Goal: Task Accomplishment & Management: Use online tool/utility

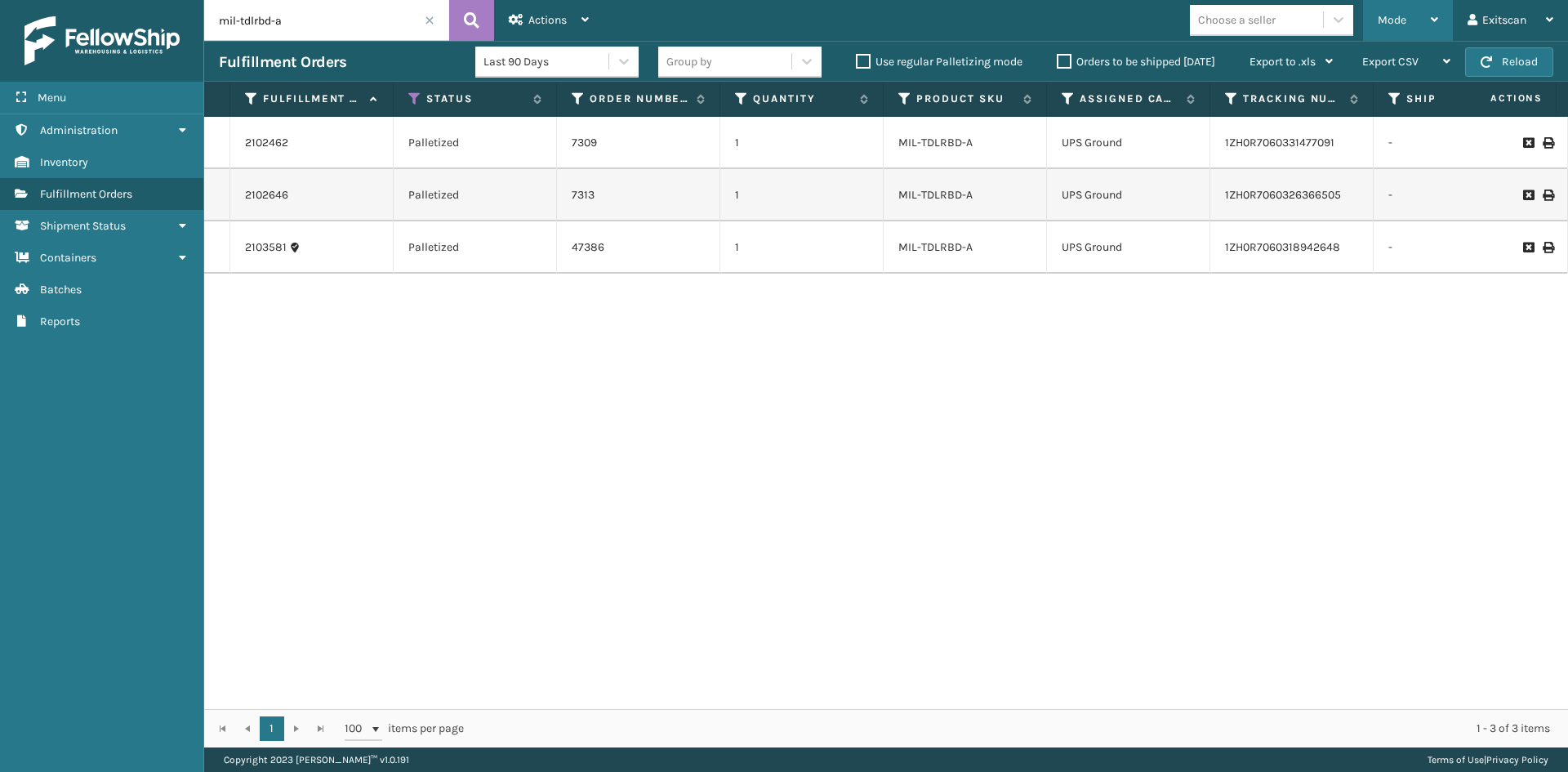
click at [1368, 20] on div "Mode Regular Mode Picking Mode Labeling Mode Exit Scan Mode" at bounding box center [1408, 20] width 90 height 41
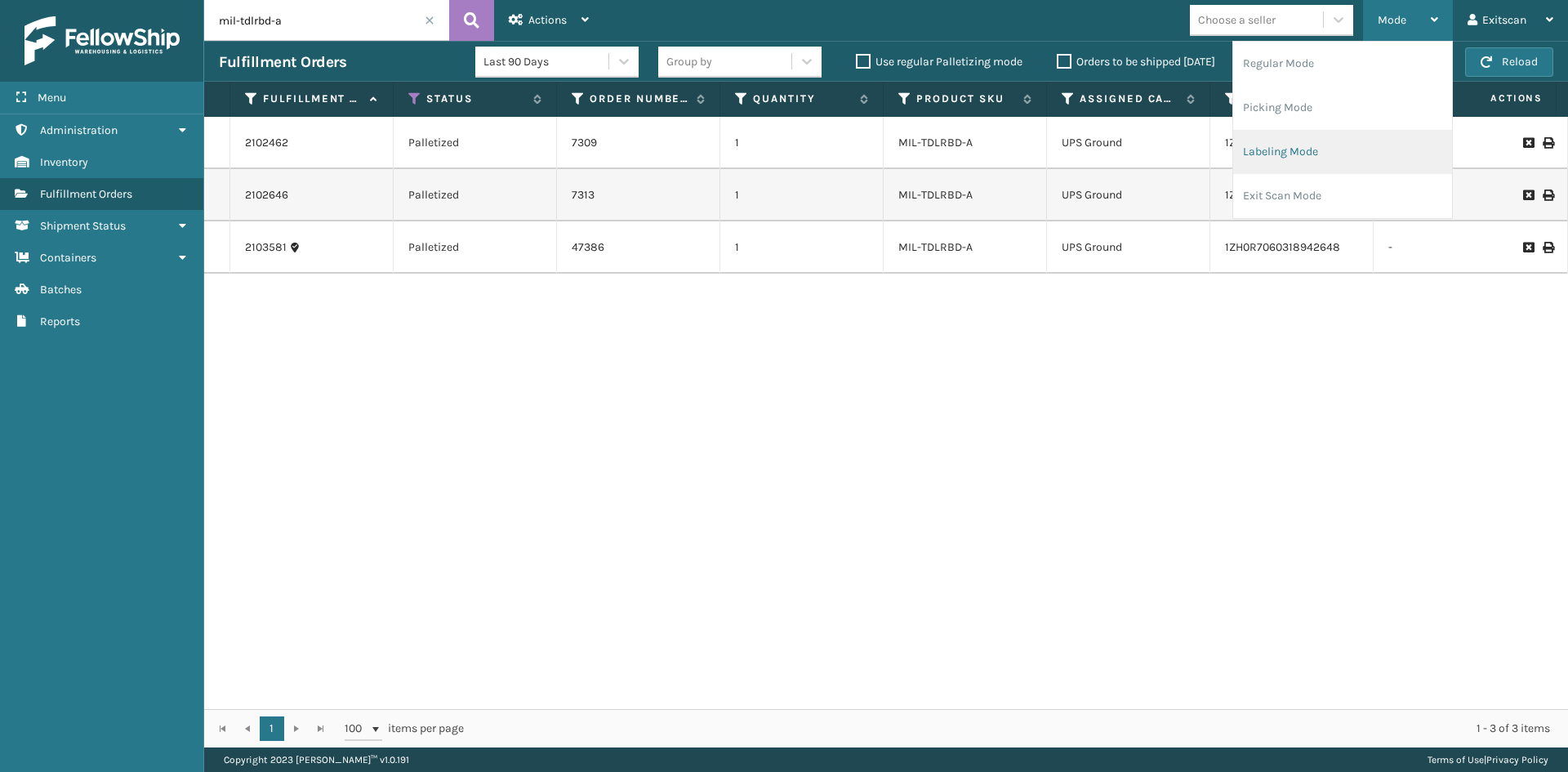
click at [1330, 160] on li "Labeling Mode" at bounding box center [1343, 152] width 219 height 44
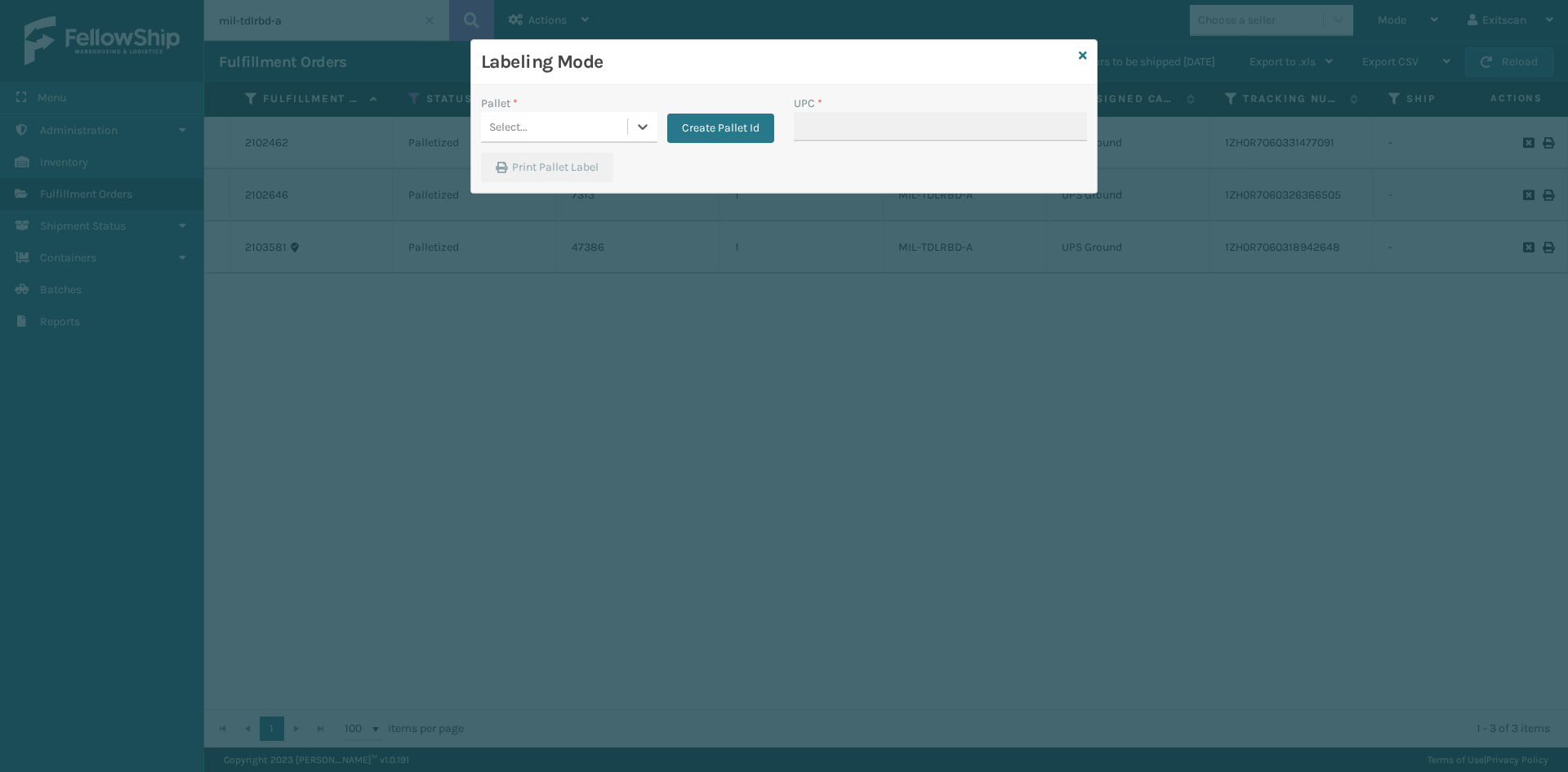
click at [572, 128] on div "Select..." at bounding box center [554, 127] width 146 height 27
click at [545, 178] on div "FDXG-SZZRE65JHH" at bounding box center [569, 167] width 177 height 30
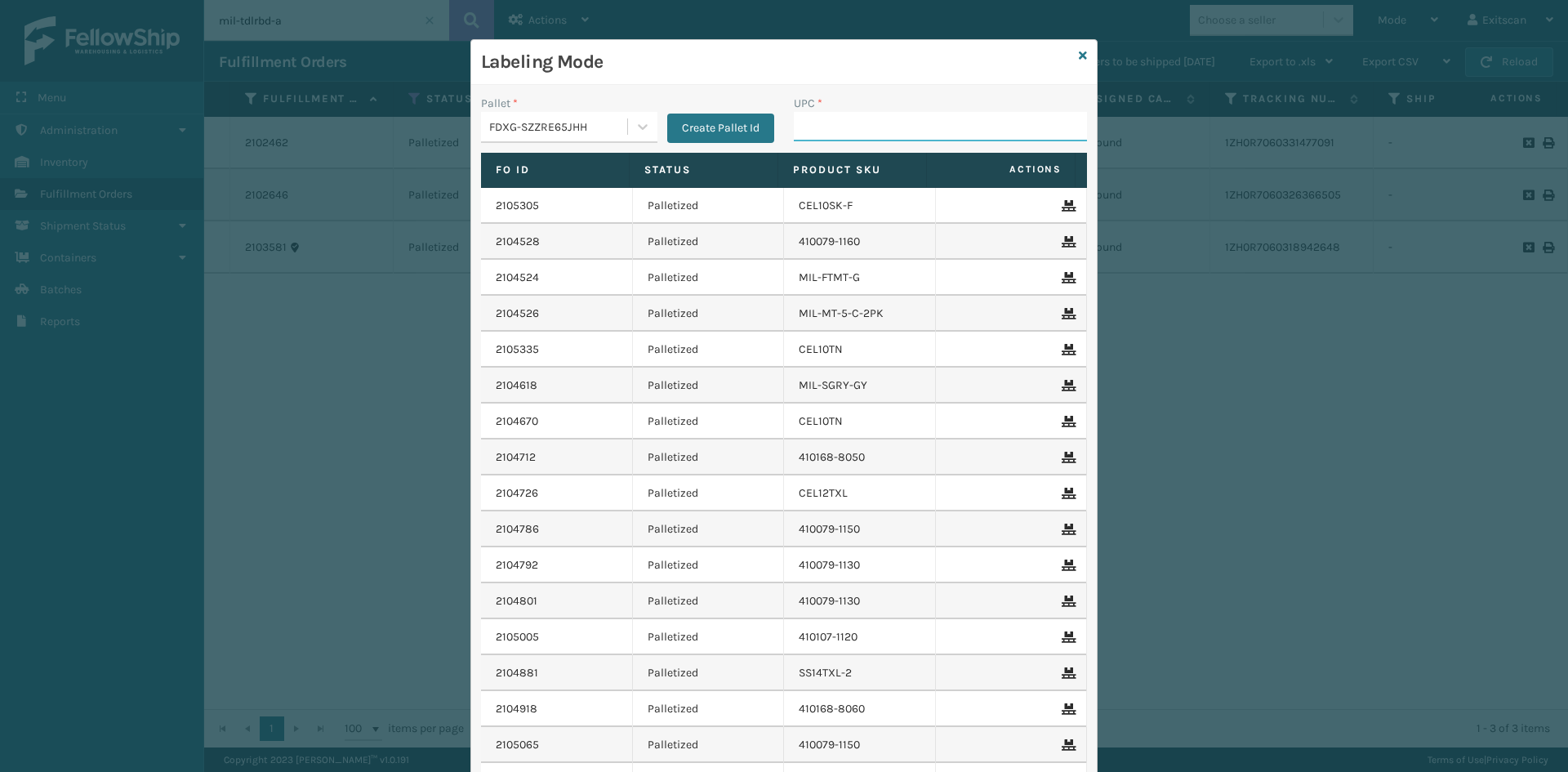
click at [886, 115] on input "UPC *" at bounding box center [940, 126] width 293 height 29
type input "SV2RMT"
type input "SV3RMT"
type input "SV2RMT"
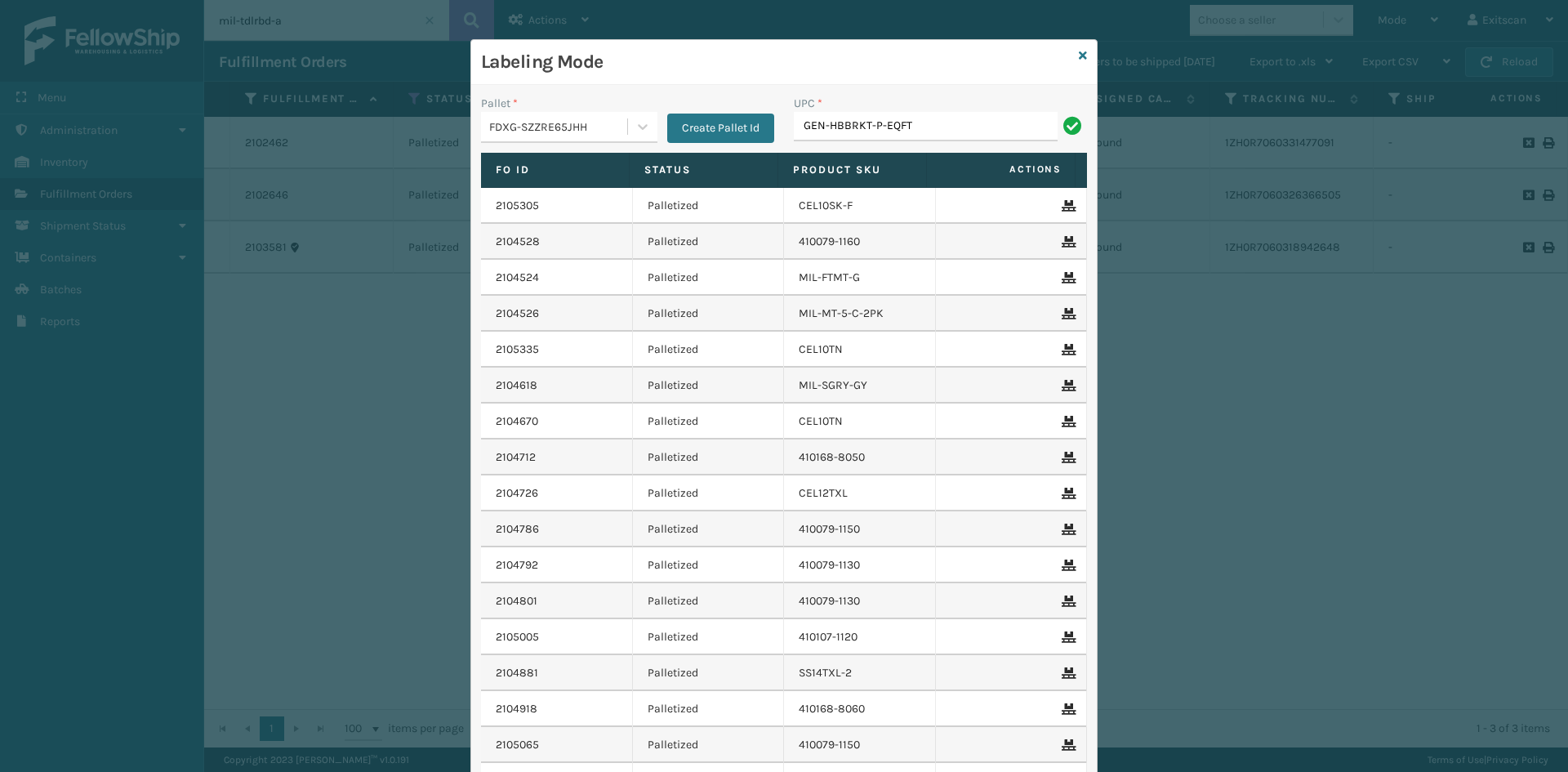
type input "GEN-HBBRKT-P-EQFT"
type input "GEN-HBBRKT-EK-C-H-B-A"
type input "GEN-HBBRKT-P-EQFT"
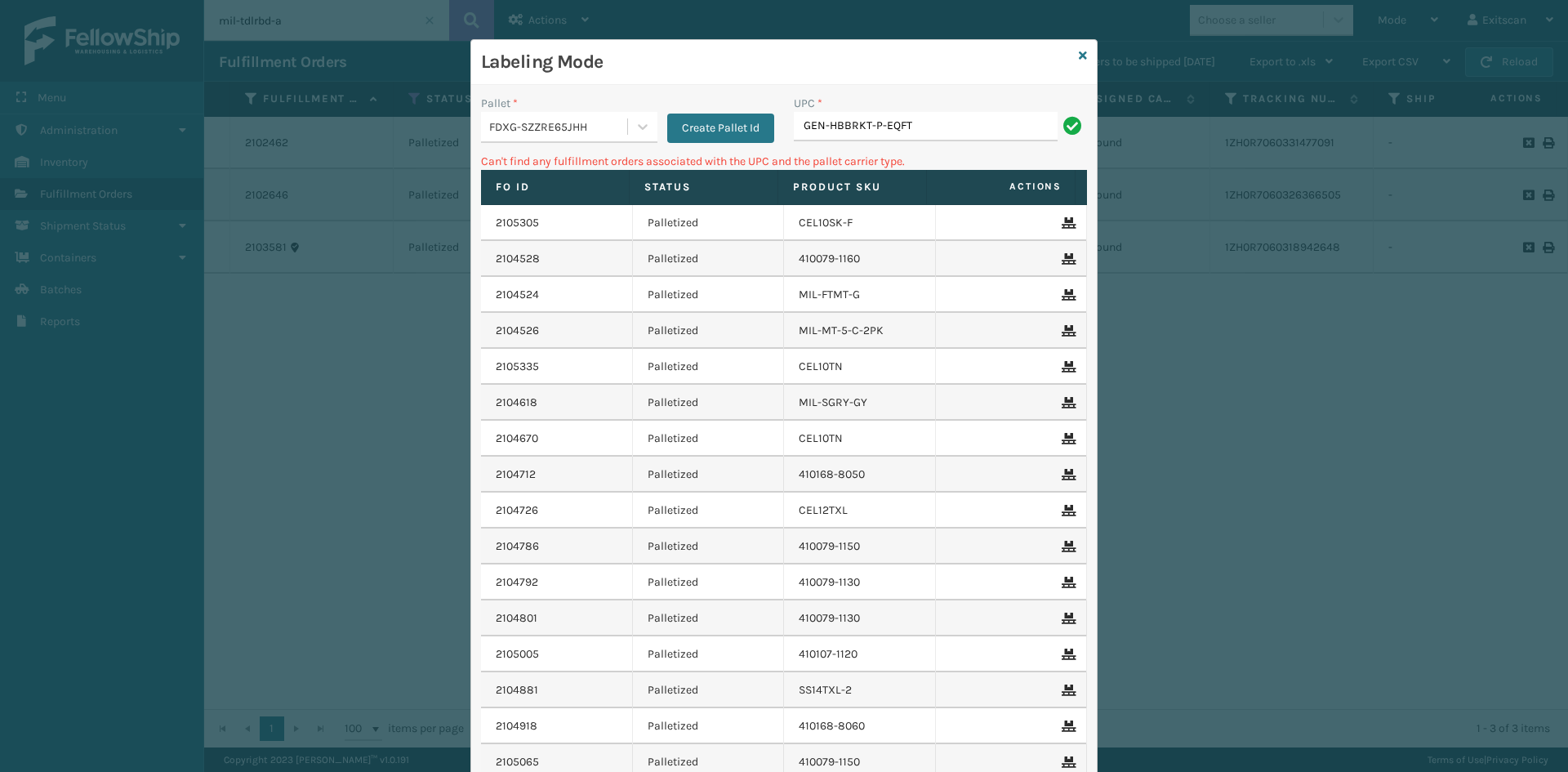
click at [522, 99] on div "Pallet *" at bounding box center [569, 103] width 177 height 17
click at [511, 120] on div "FDXG-SZZRE65JHH" at bounding box center [559, 127] width 140 height 17
click at [504, 230] on div "UPSG-J7JAIQF0EZ" at bounding box center [569, 235] width 177 height 30
click at [962, 114] on input "GEN-HBBRKT-P-EQFT" at bounding box center [925, 126] width 264 height 29
type input "G"
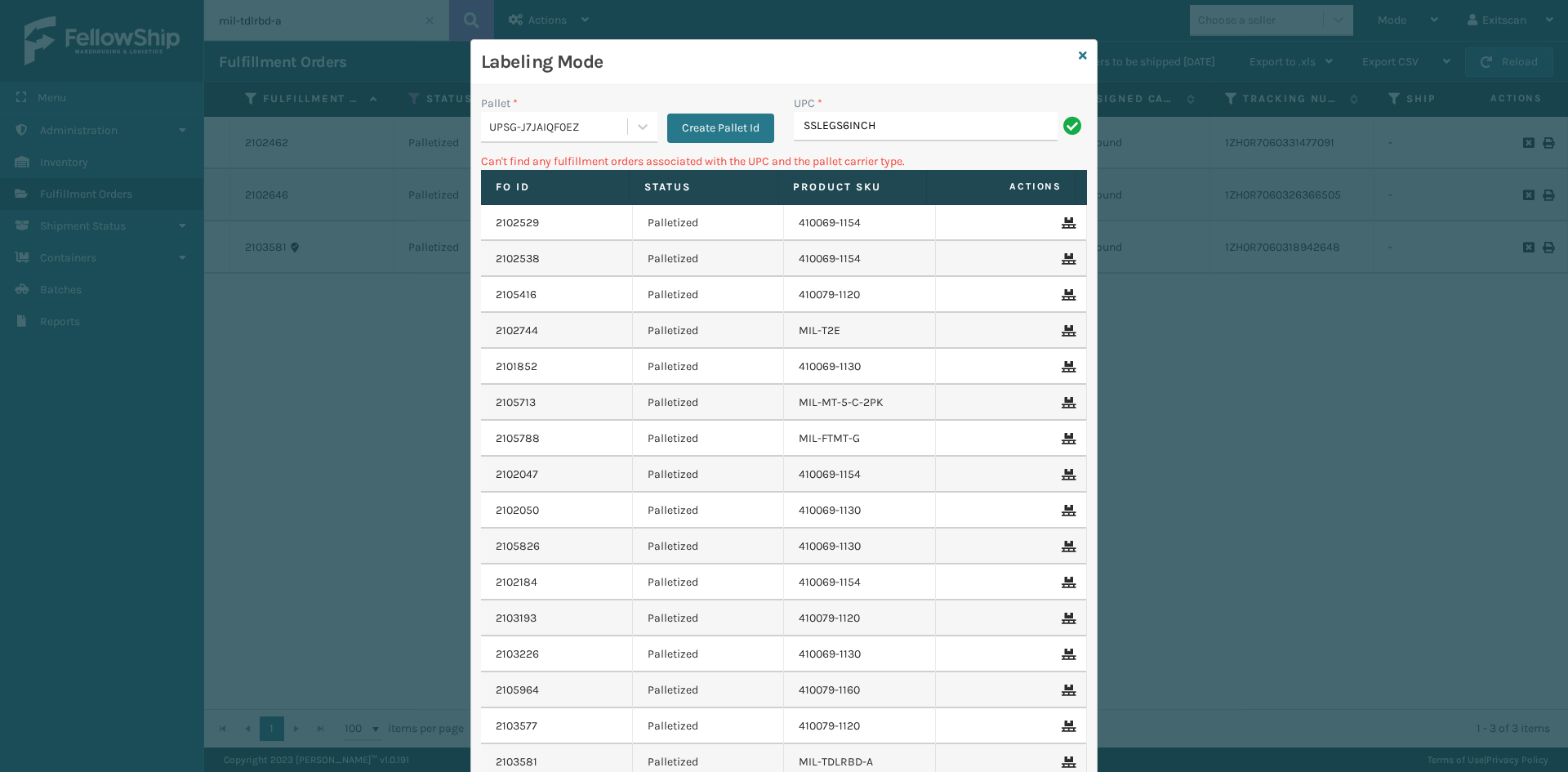
type input "SSLEGS6INCH"
click at [568, 139] on div "UPSG-J7JAIQF0EZ" at bounding box center [554, 127] width 146 height 27
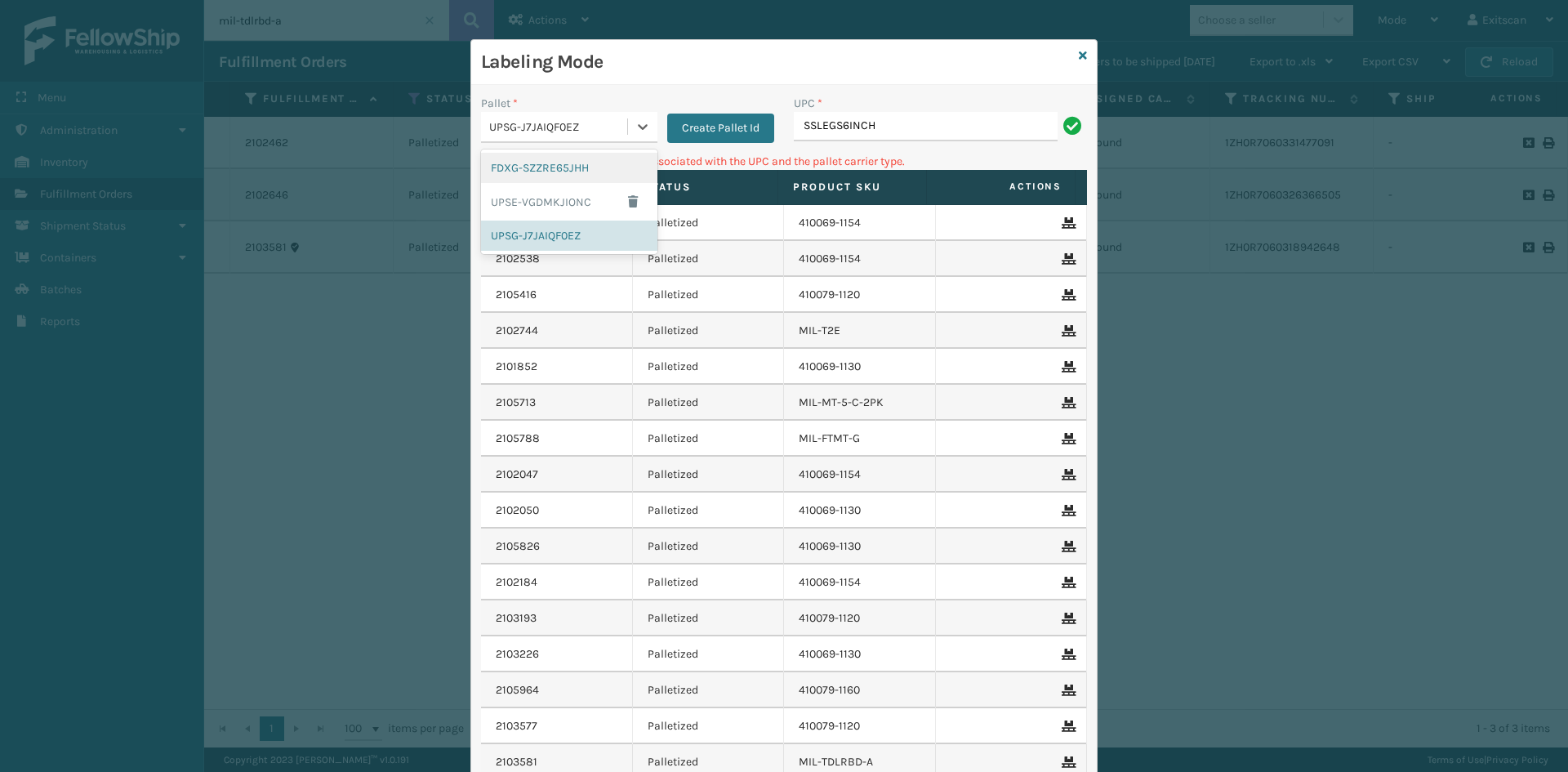
click at [544, 182] on div "FDXG-SZZRE65JHH" at bounding box center [569, 167] width 177 height 30
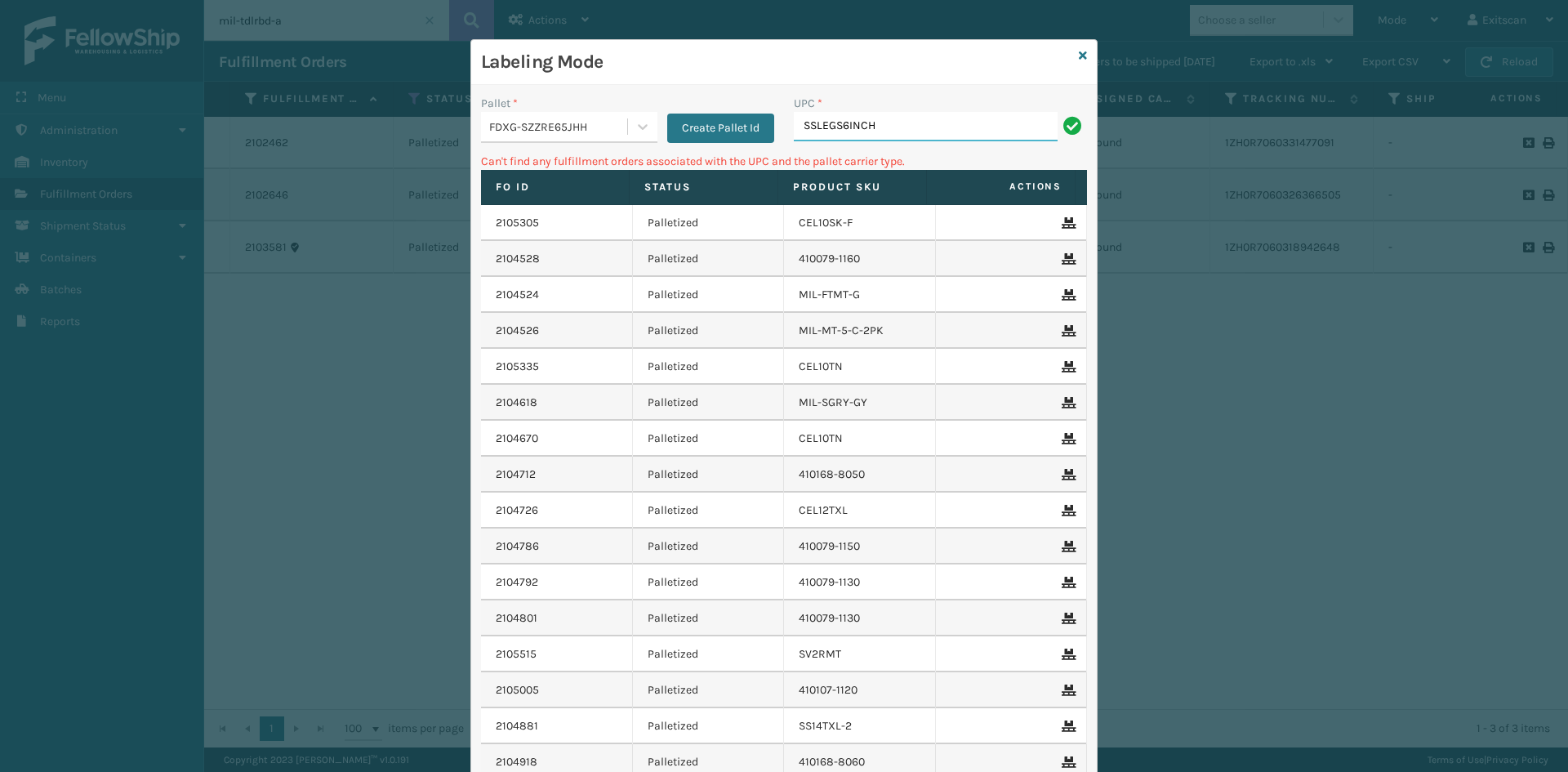
click at [914, 114] on input "SSLEGS6INCH" at bounding box center [925, 126] width 264 height 29
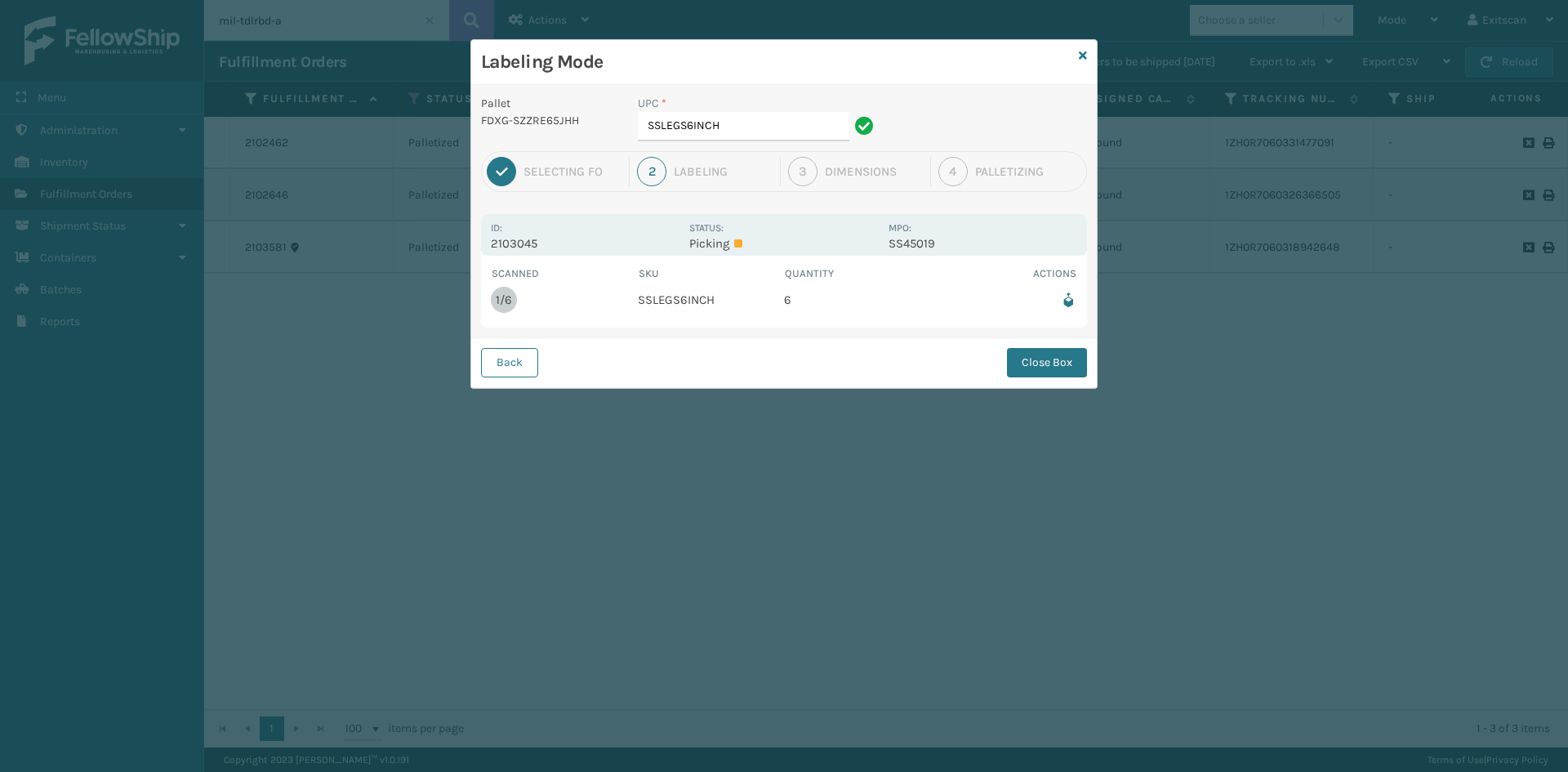
click at [834, 141] on div "UPC * SSLEGS6INCH" at bounding box center [758, 123] width 260 height 56
click at [831, 135] on input "SSLEGS6INCH" at bounding box center [743, 126] width 212 height 29
click at [1063, 365] on button "Close Box" at bounding box center [1047, 363] width 80 height 29
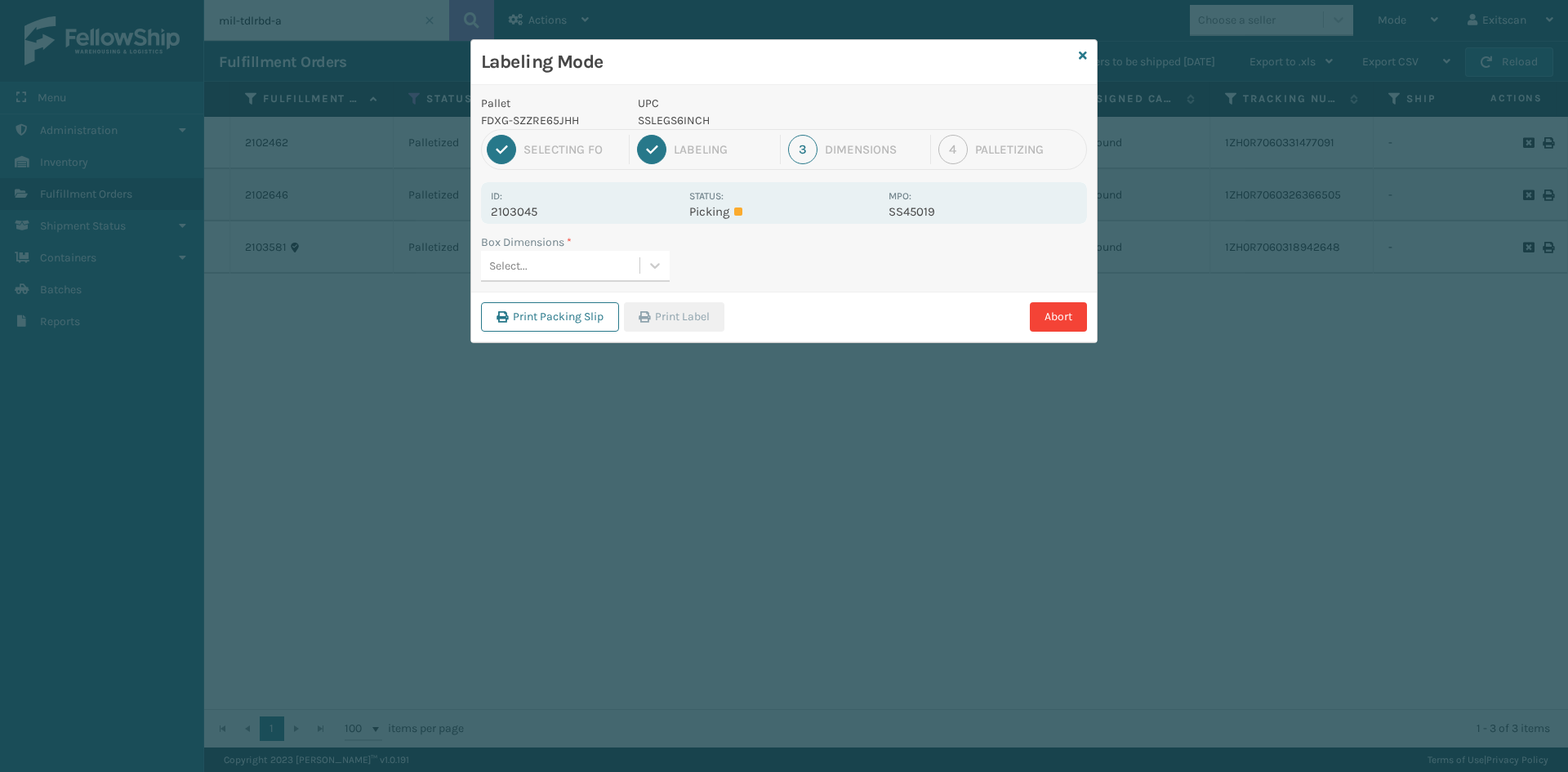
drag, startPoint x: 522, startPoint y: 266, endPoint x: 528, endPoint y: 275, distance: 10.8
click at [521, 266] on div "Select..." at bounding box center [508, 266] width 38 height 17
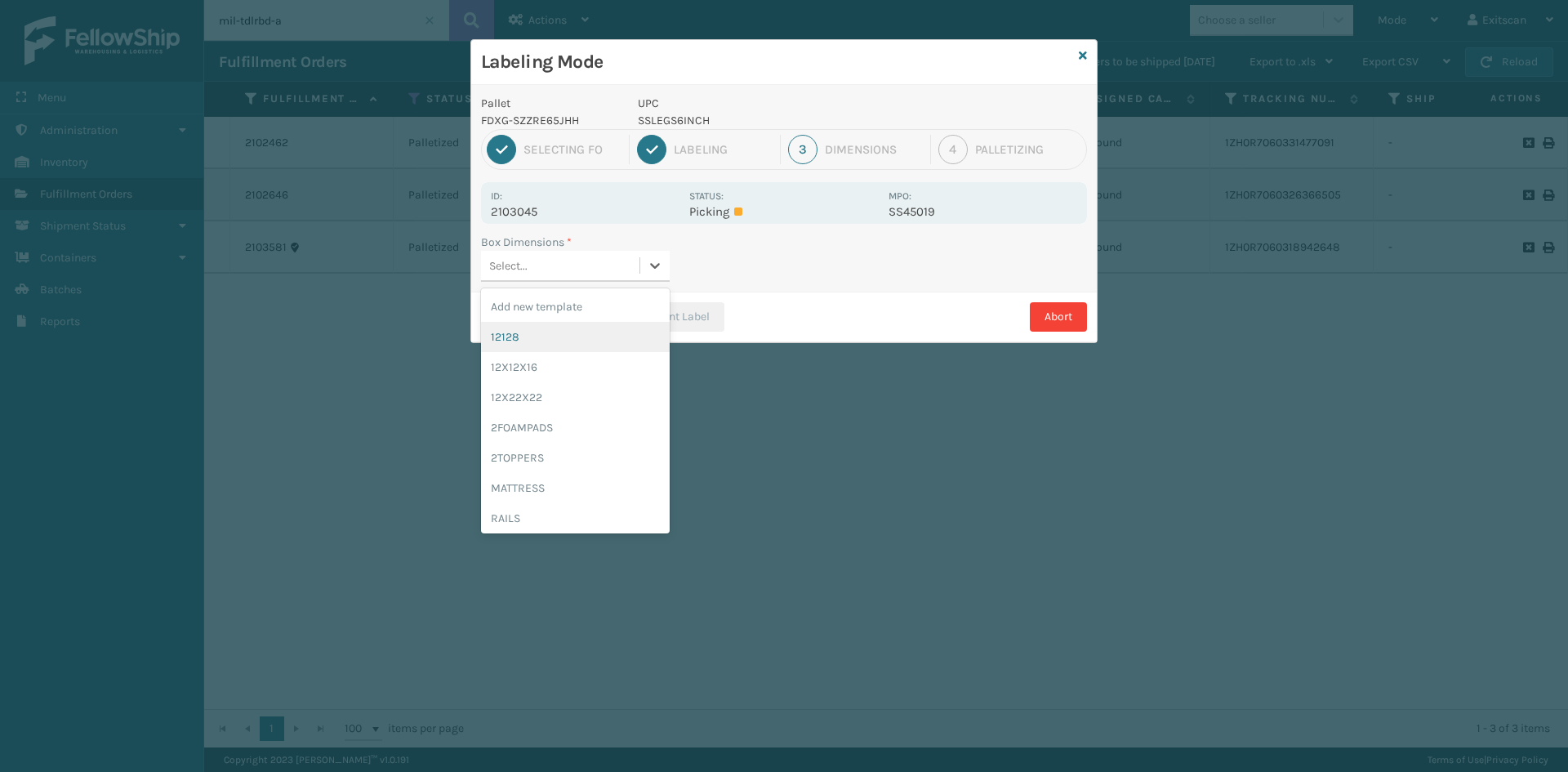
drag, startPoint x: 549, startPoint y: 328, endPoint x: 662, endPoint y: 301, distance: 116.2
click at [548, 328] on div "12128" at bounding box center [575, 336] width 189 height 30
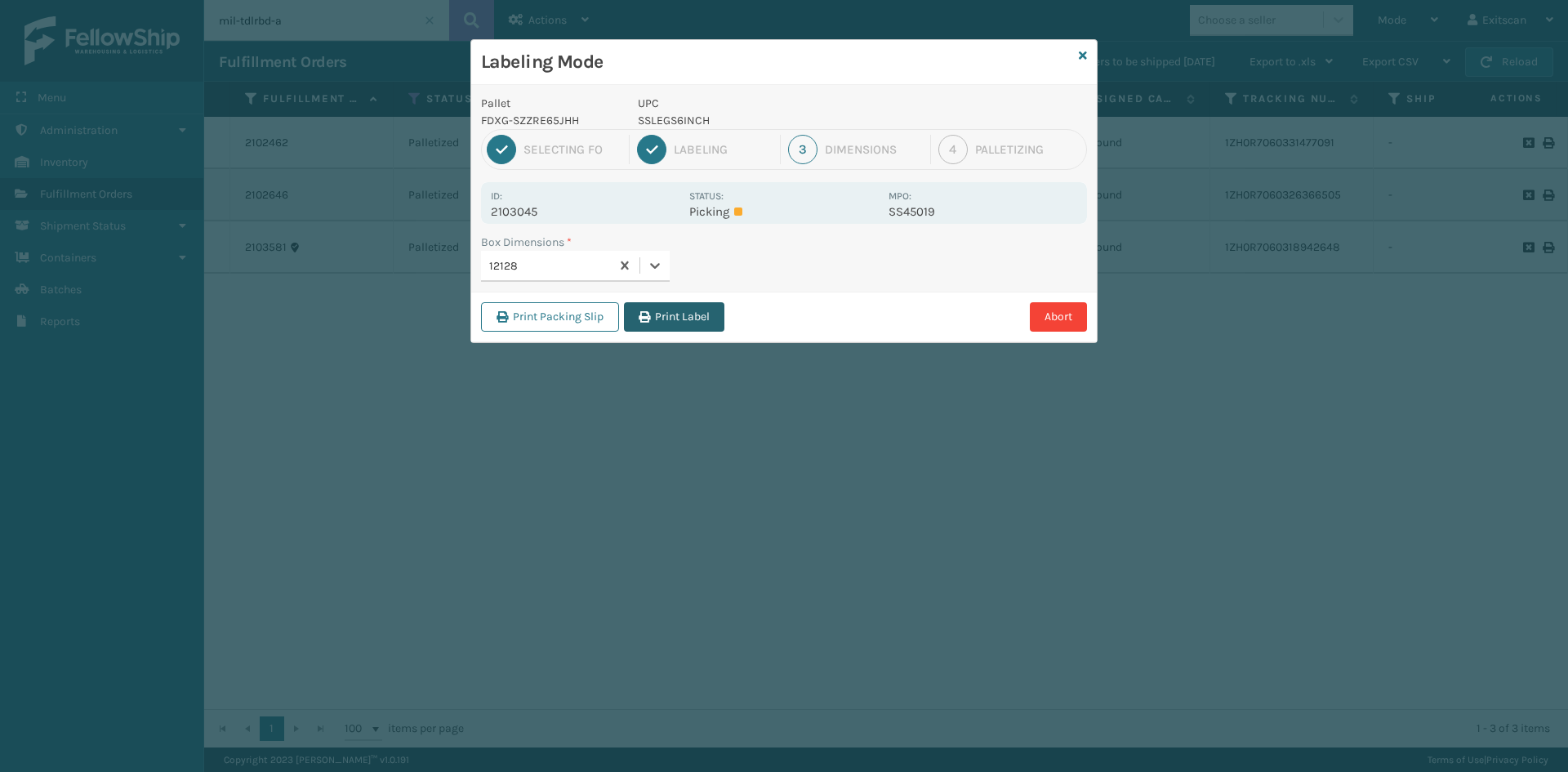
click at [670, 310] on button "Print Label" at bounding box center [674, 317] width 101 height 29
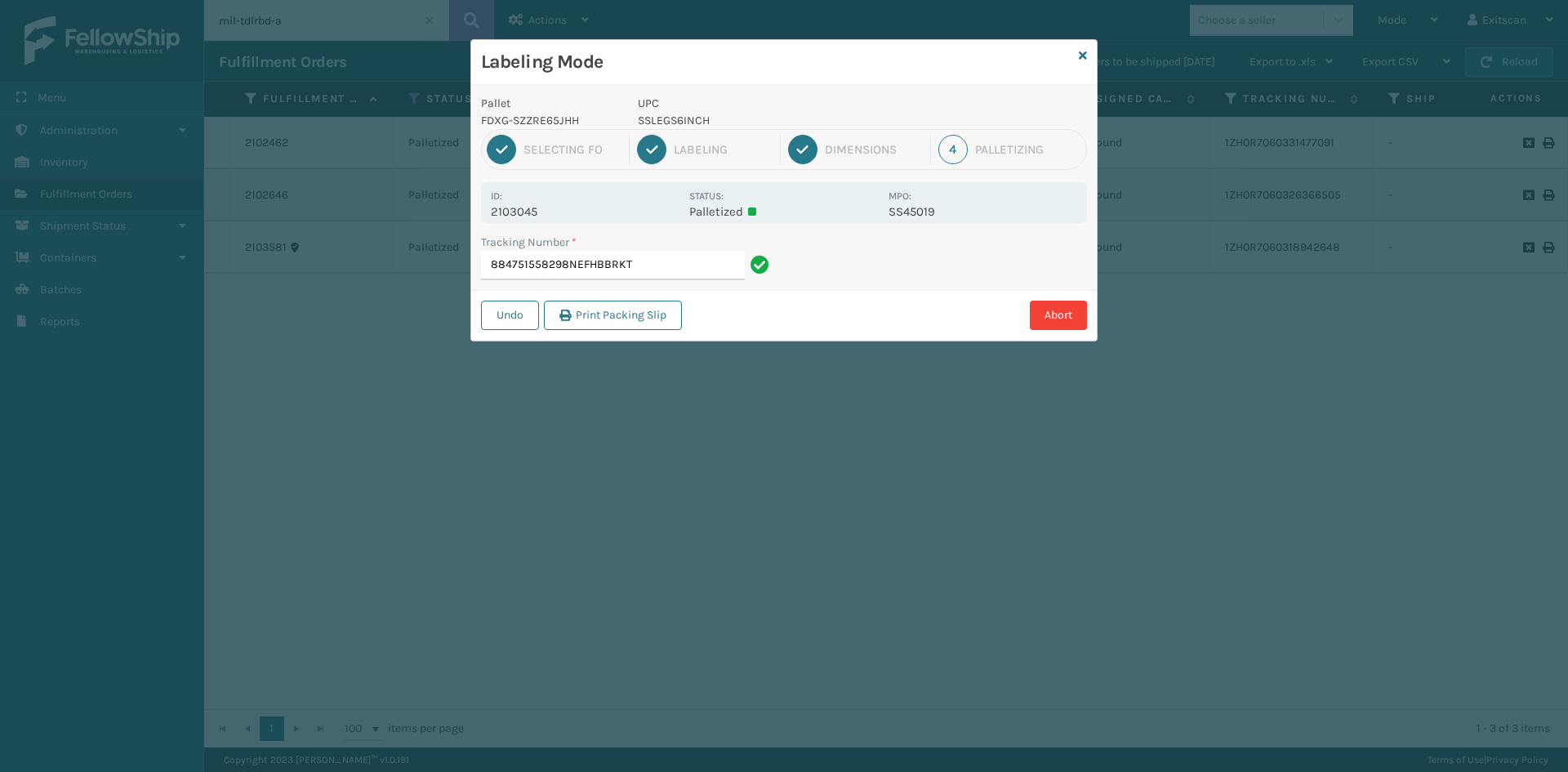
type input "884751558298NEFHBBRKT"
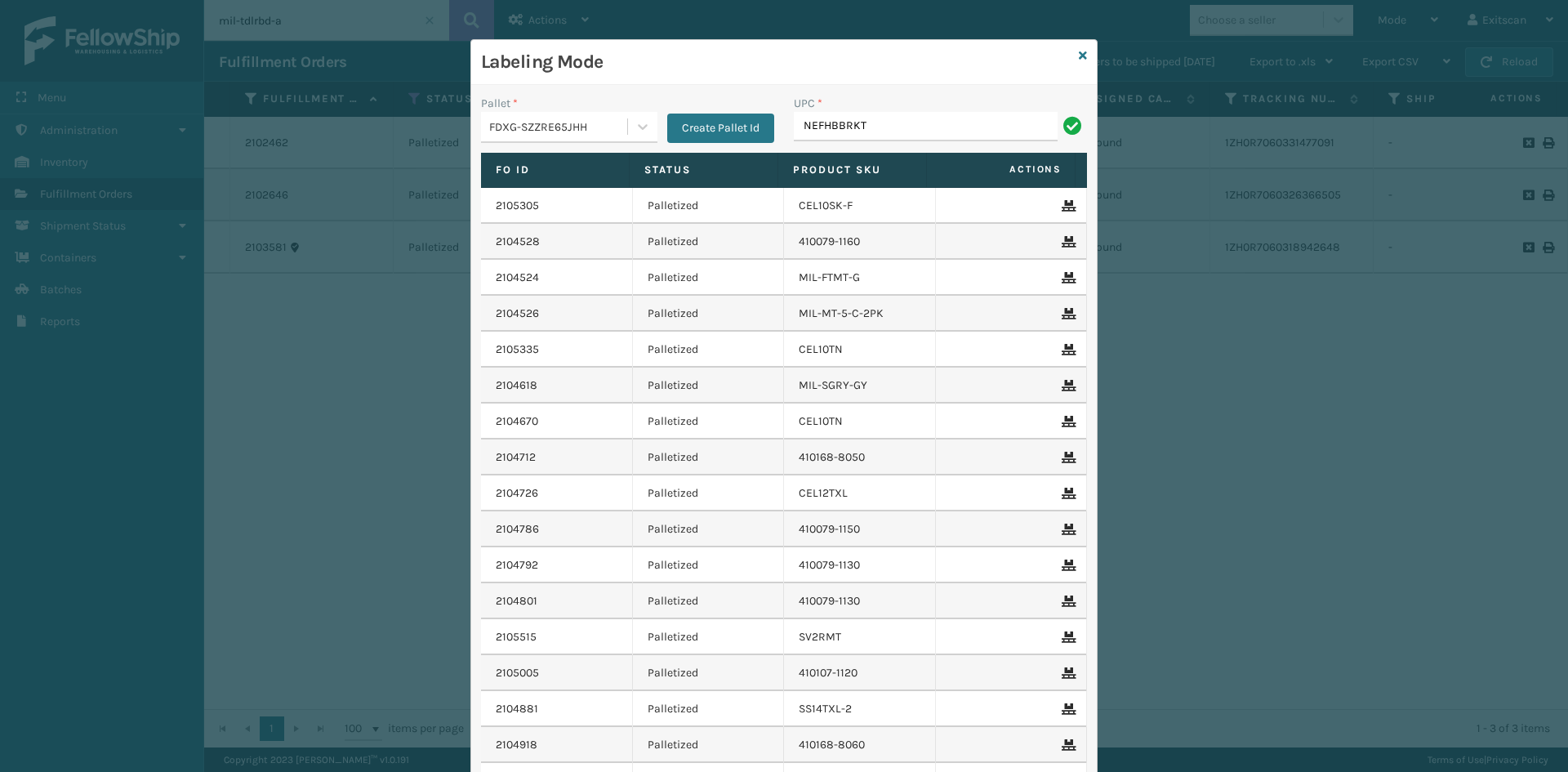
type input "NEFHBBRKT"
type input "S"
type input "NEFHBBRKT"
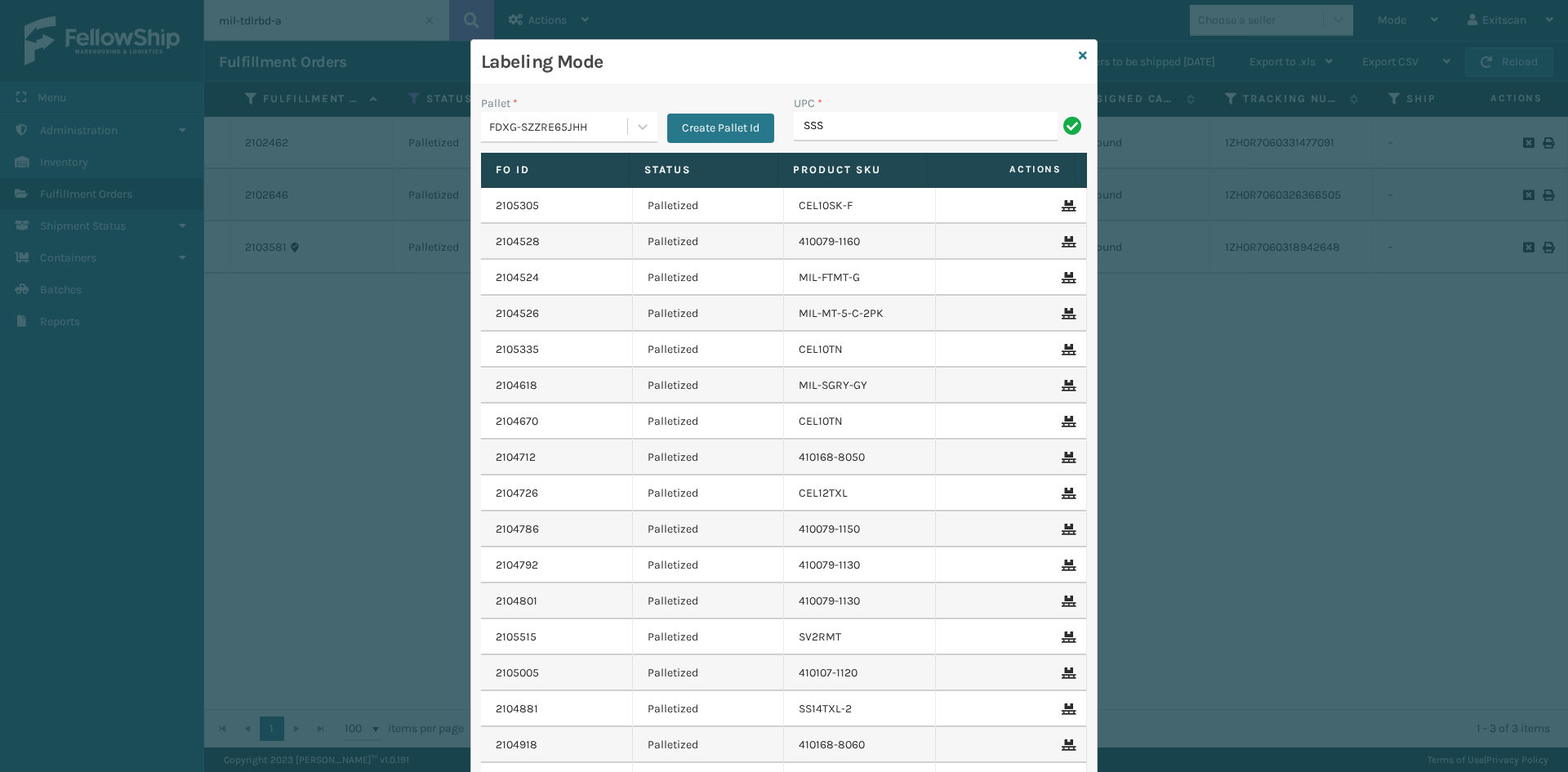
type input "SSSIDERAILS-NLPSERIESX4"
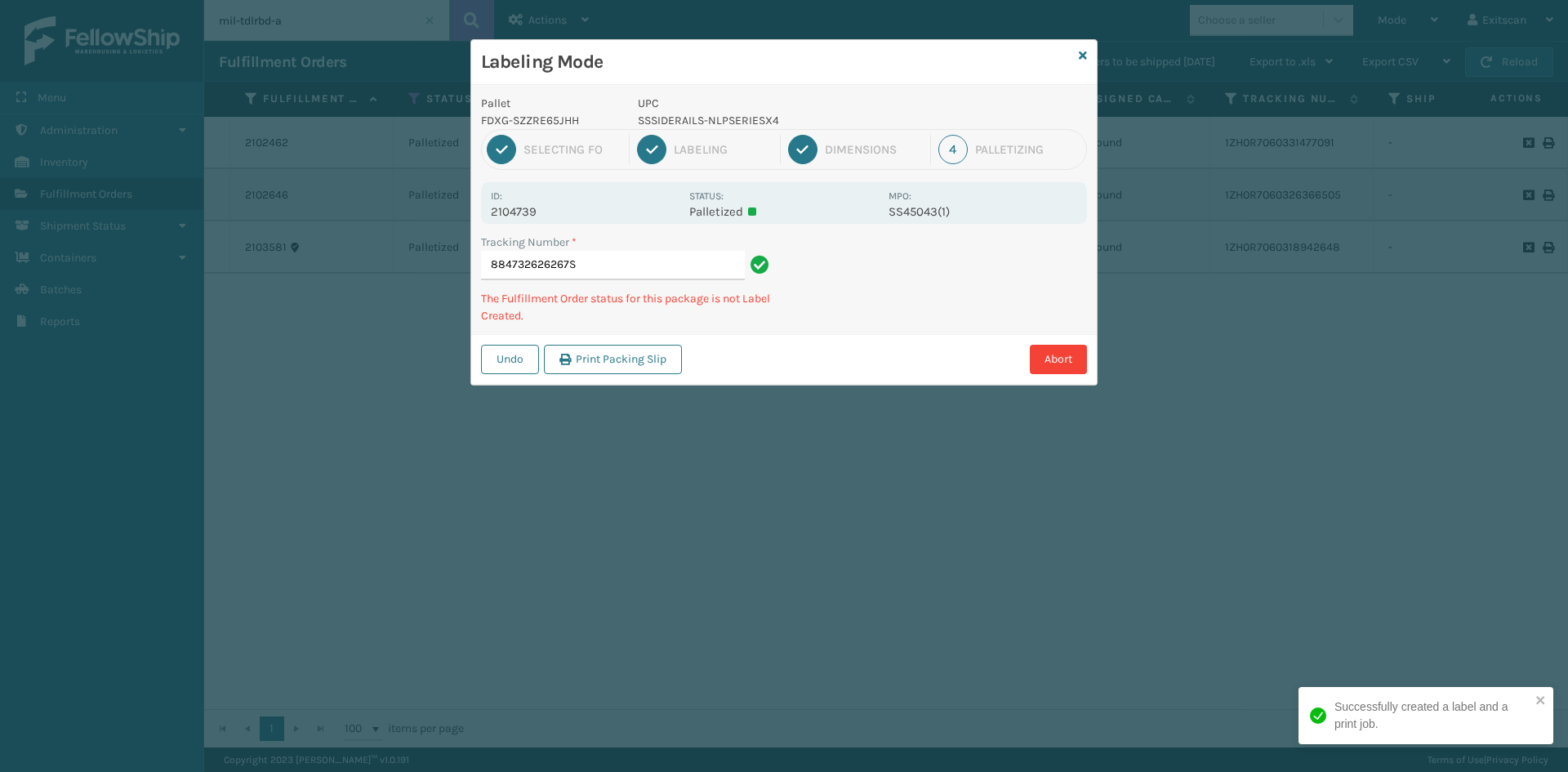
type input "884732626267SS"
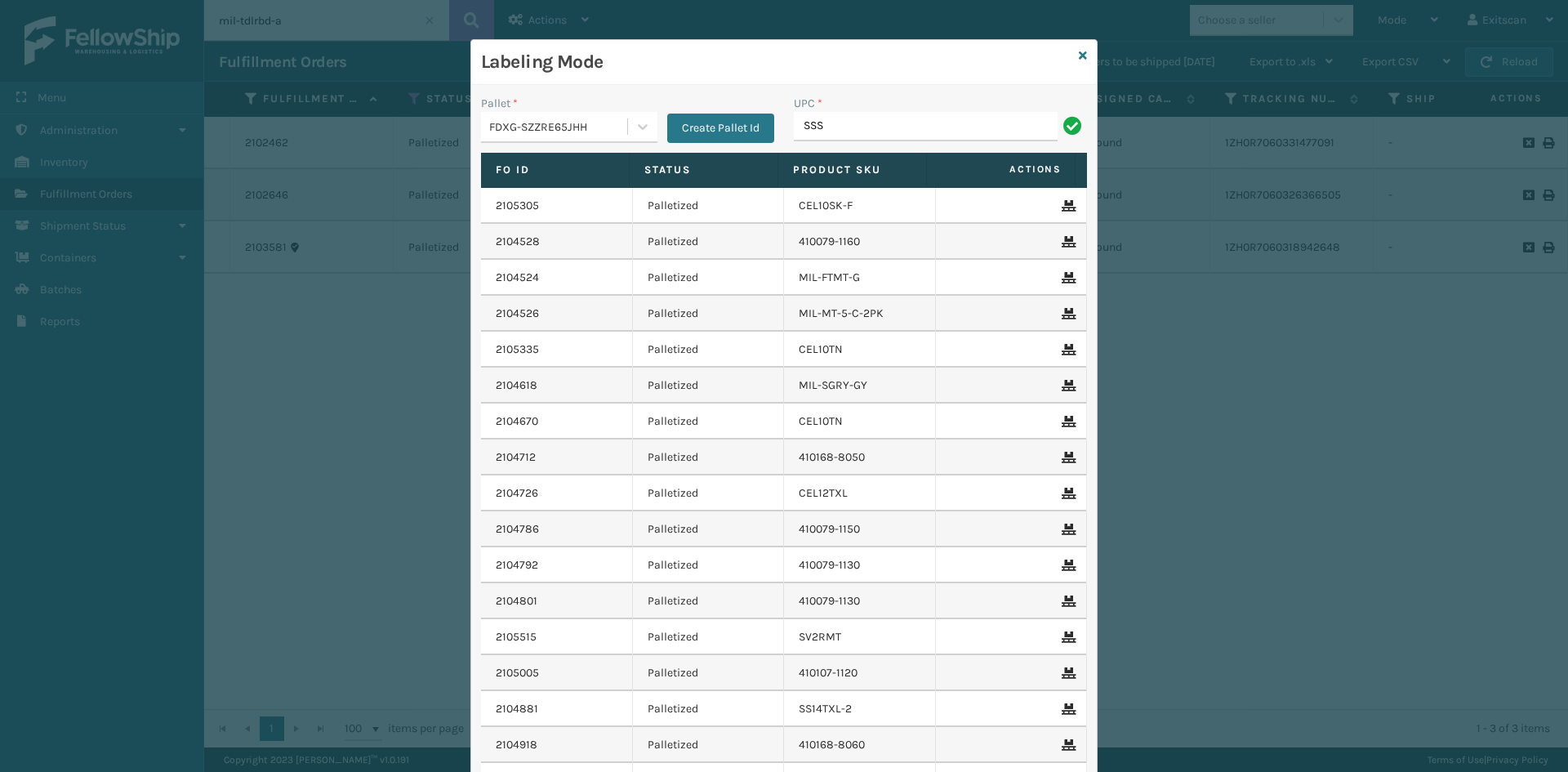
type input "SSSIDERAILS-NLPSERIESX4"
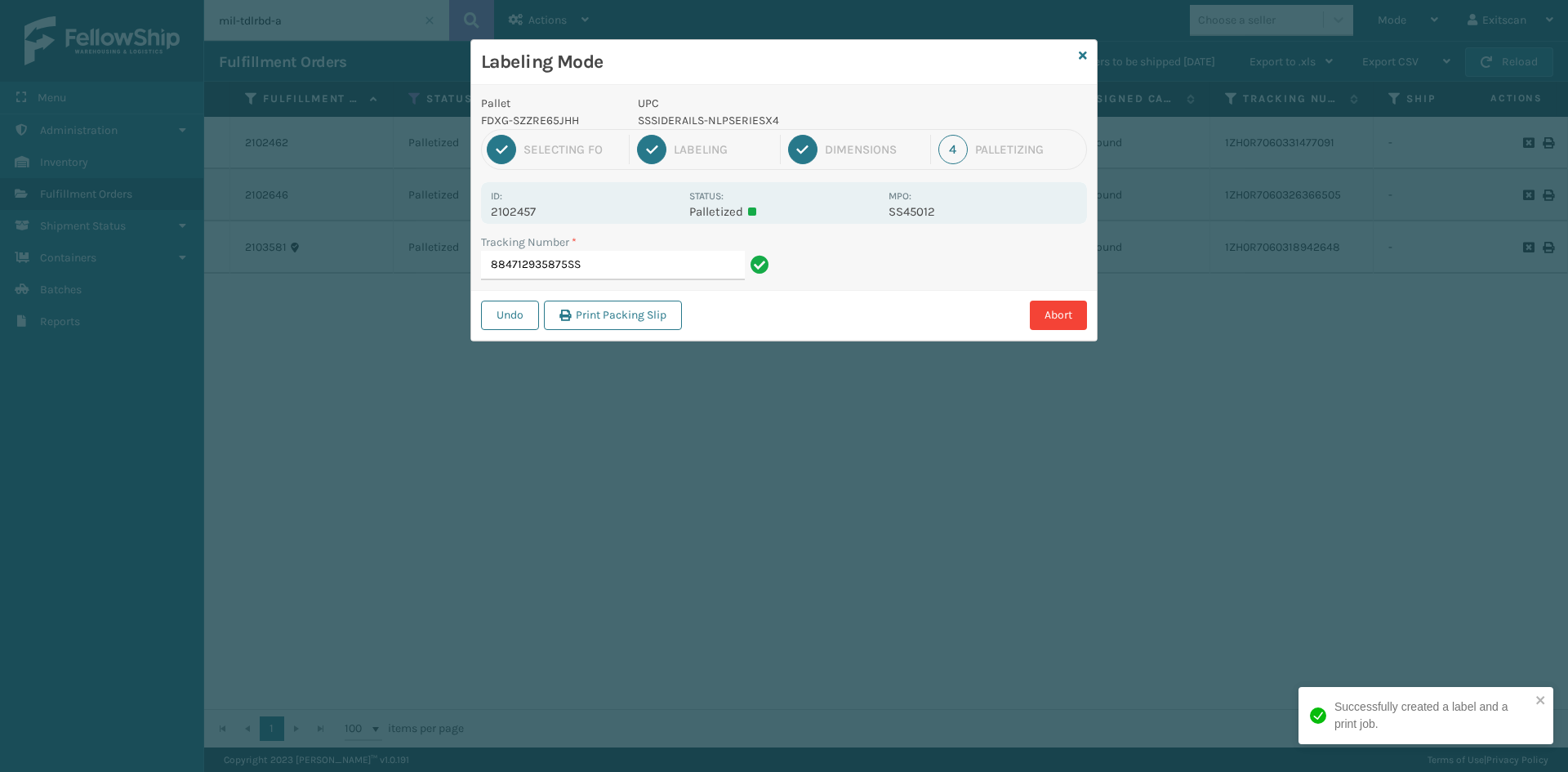
type input "884712935875SSS"
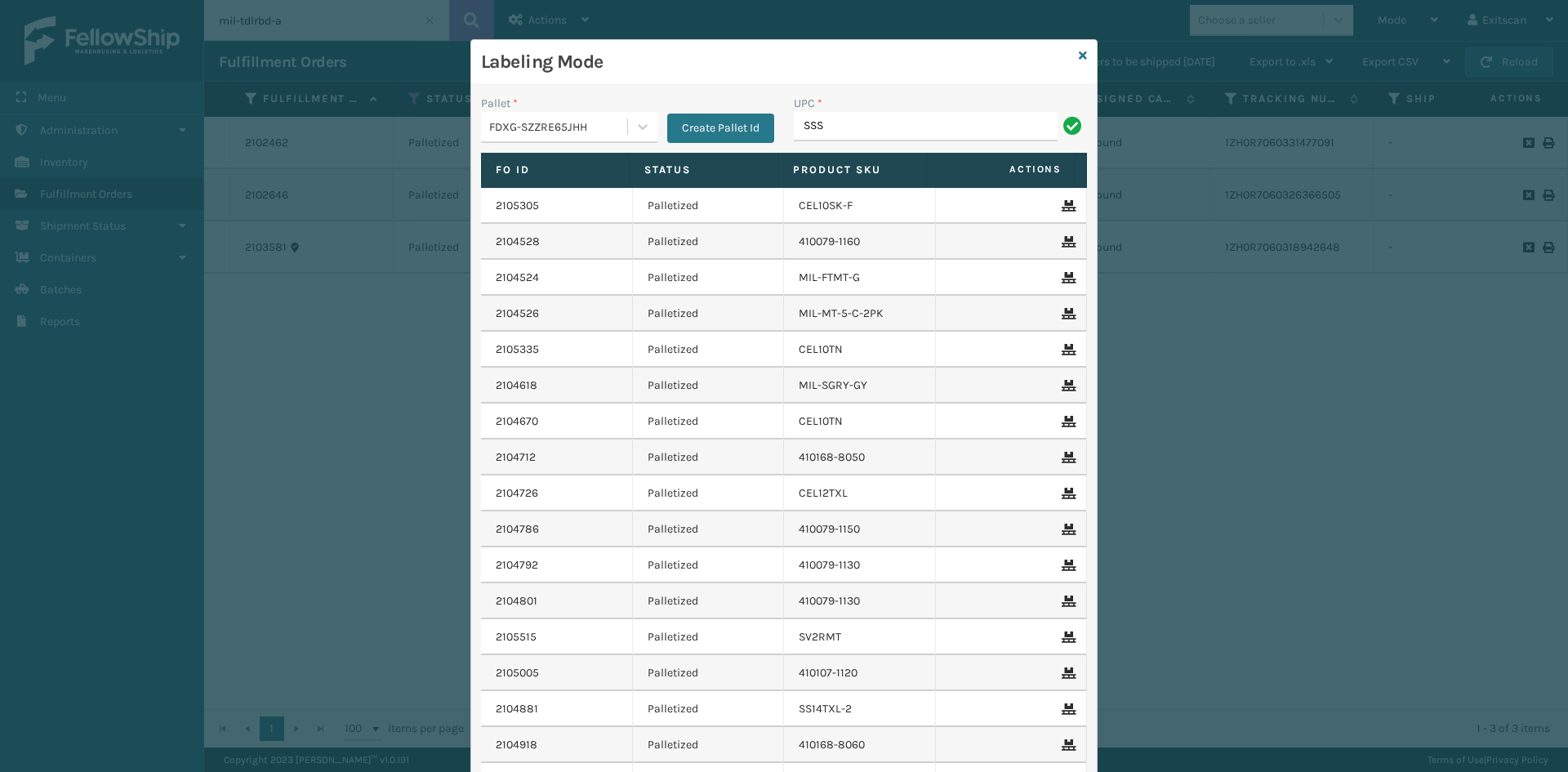
type input "SSS"
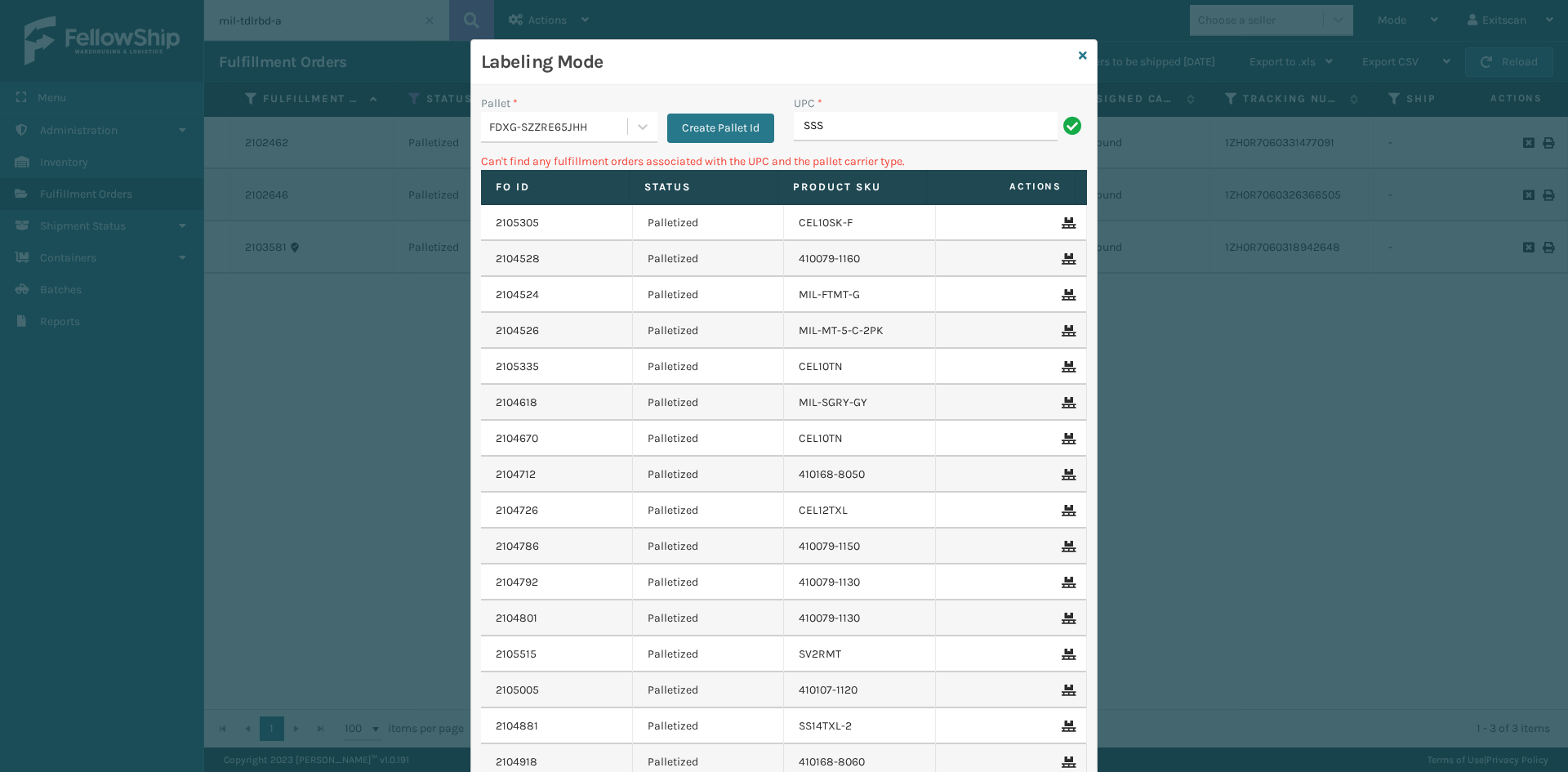
type input "SSSIDERAILS-NLPSERIESX4"
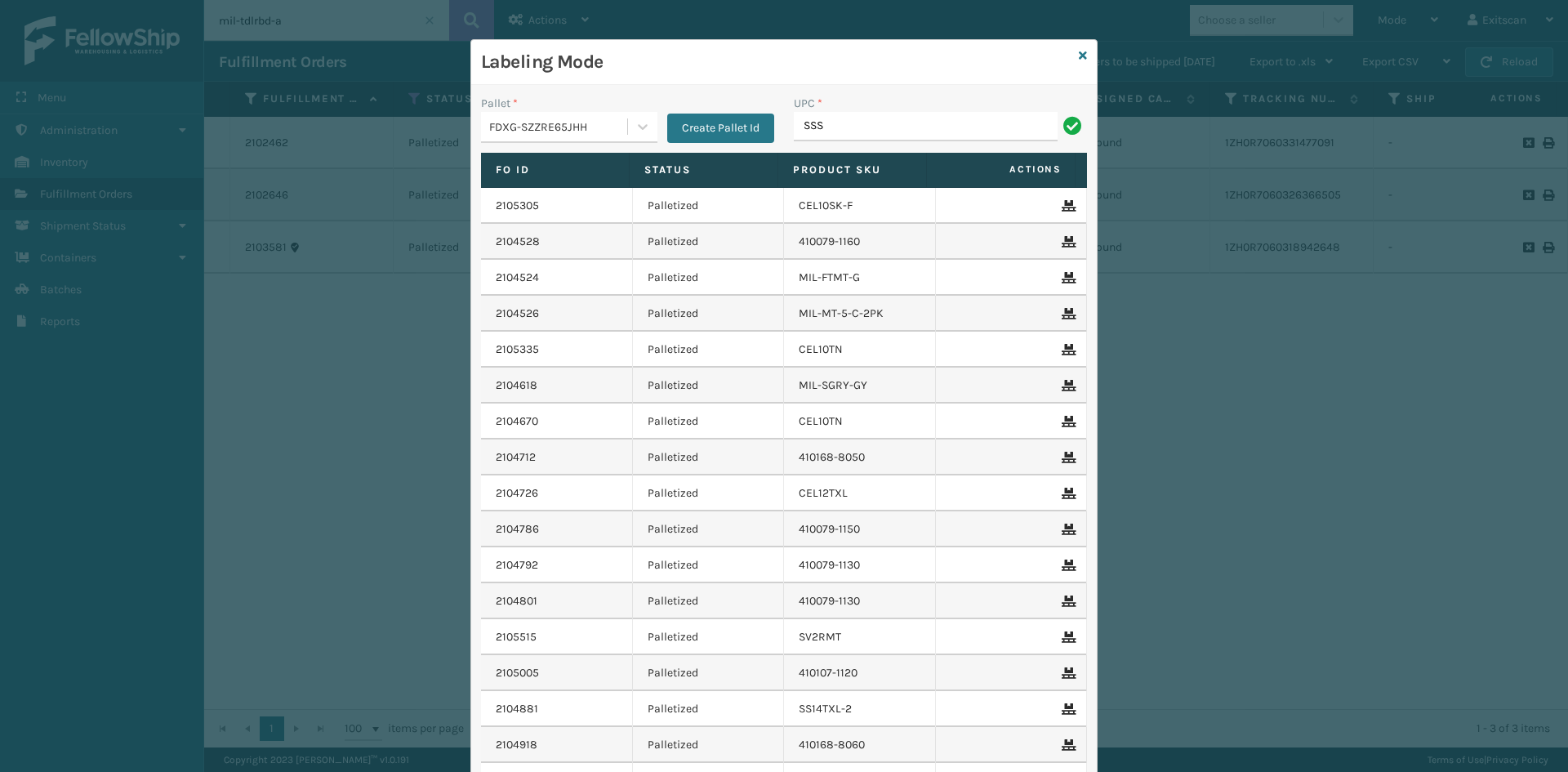
type input "SSSIDERAILS-NLPSERIESX4"
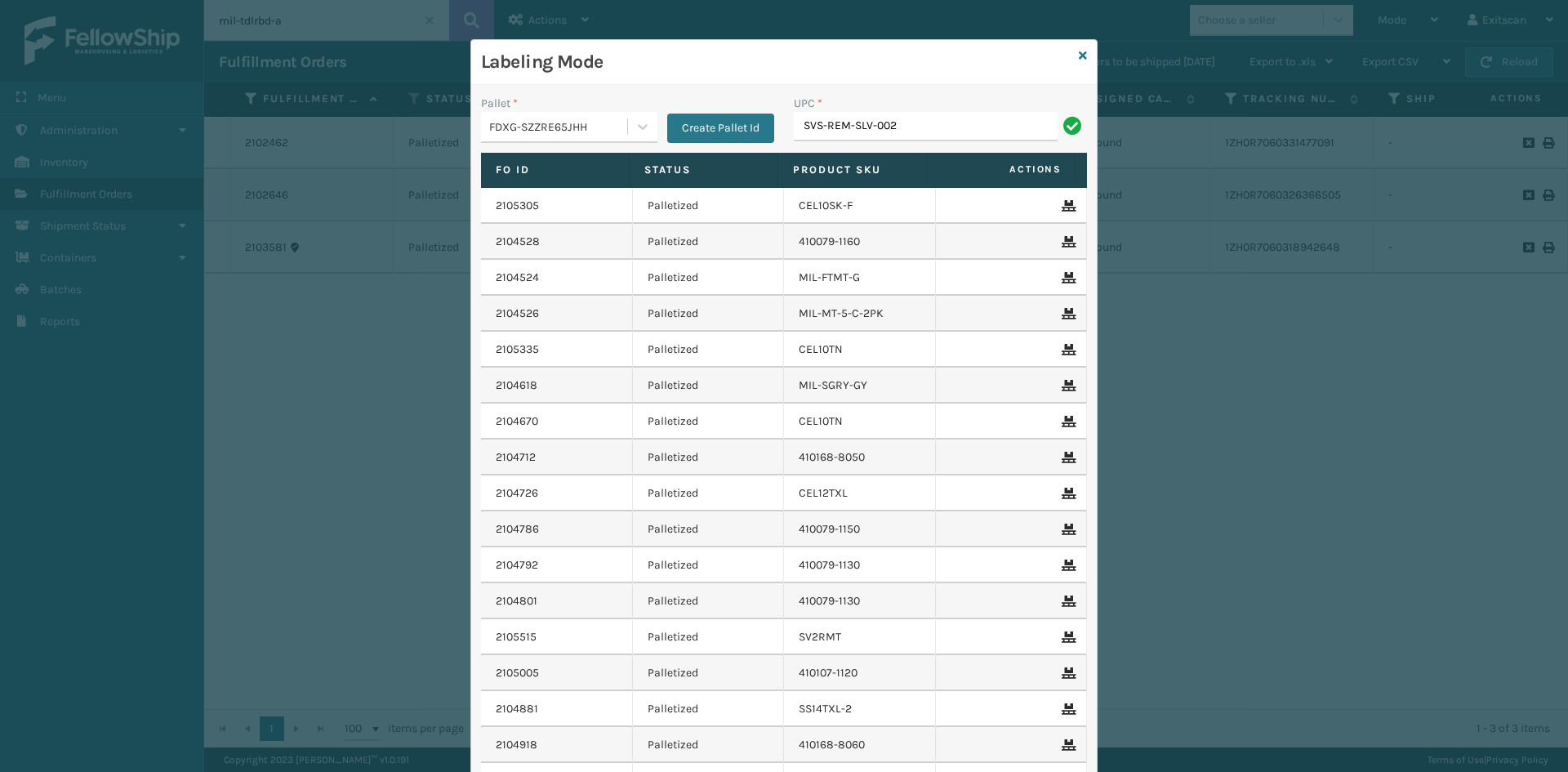
type input "SVS-REM-SLV-002"
type input "SSSIDERAILS-NLPSERIESX4"
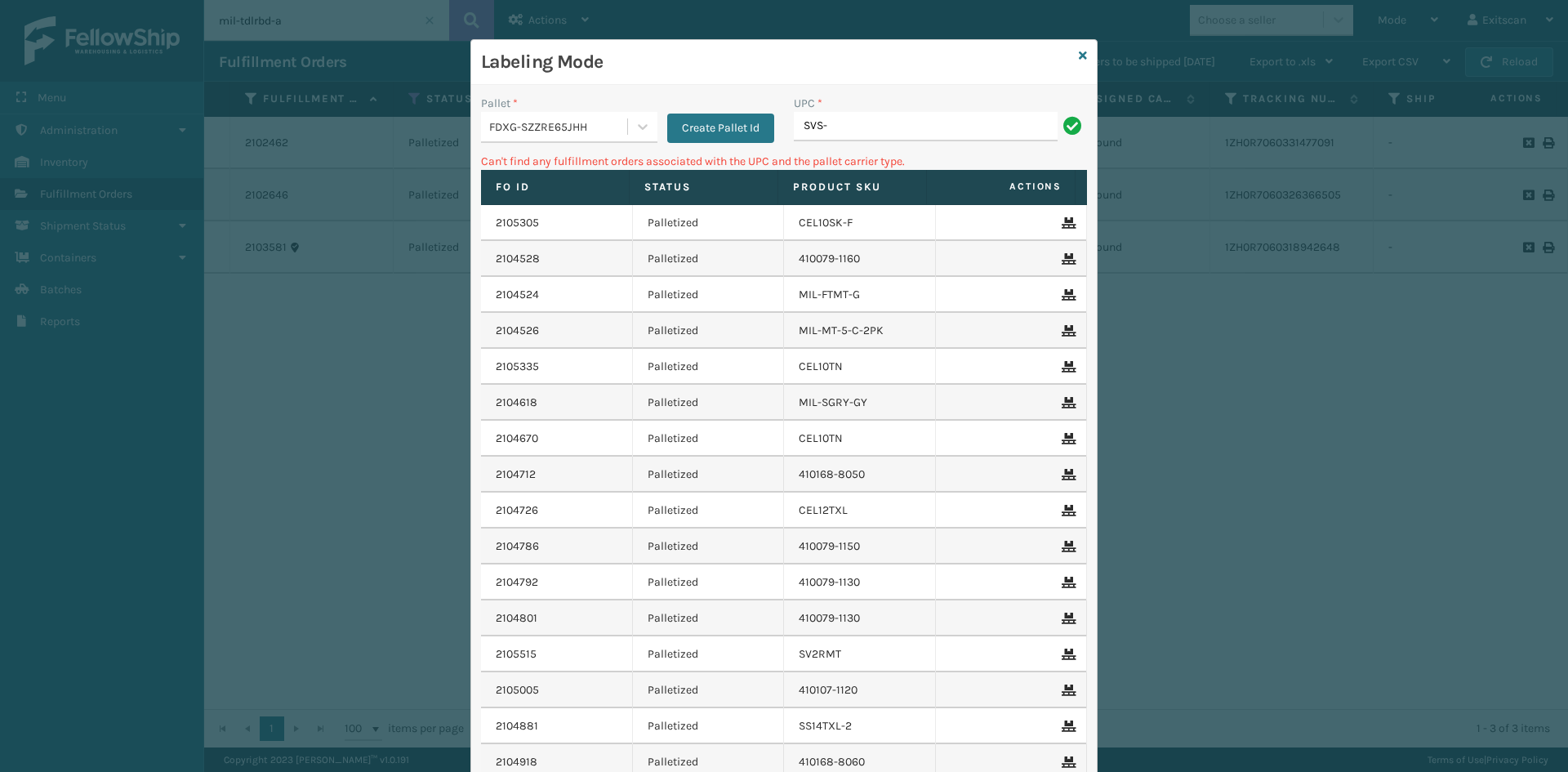
type input "SVS-REM-SLV-002"
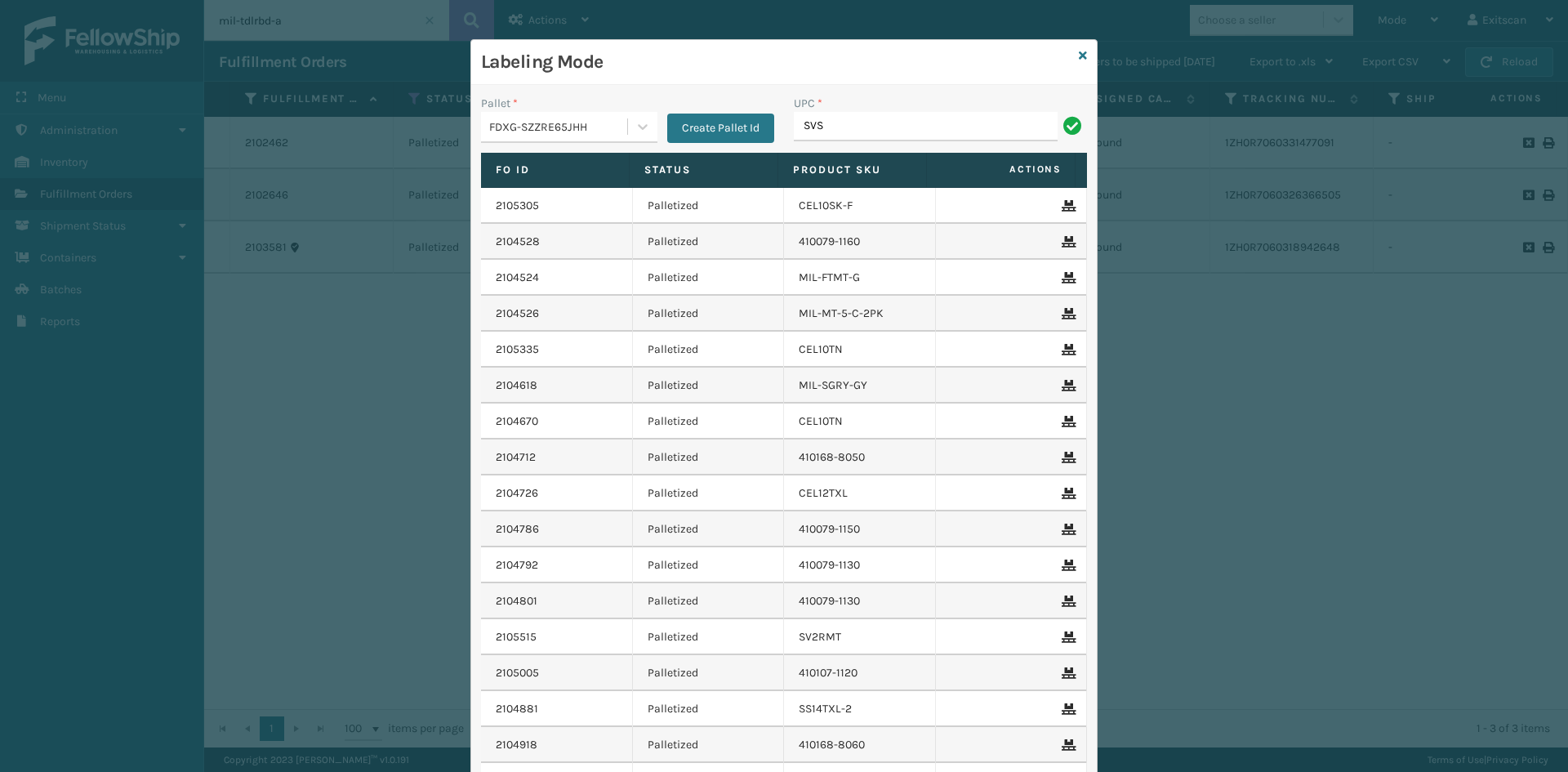
type input "SVS-REM-SLV-002"
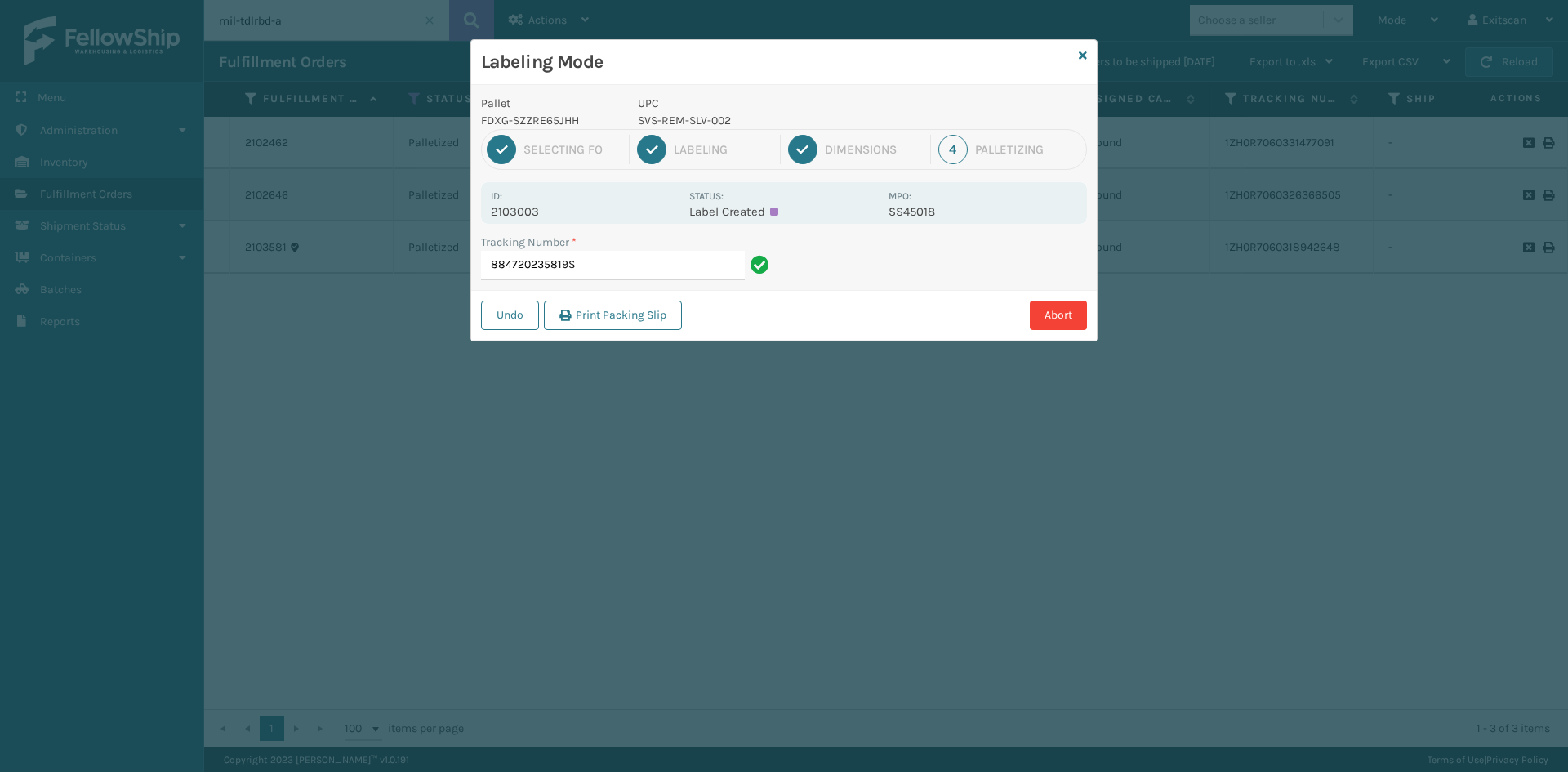
type input "884720235819"
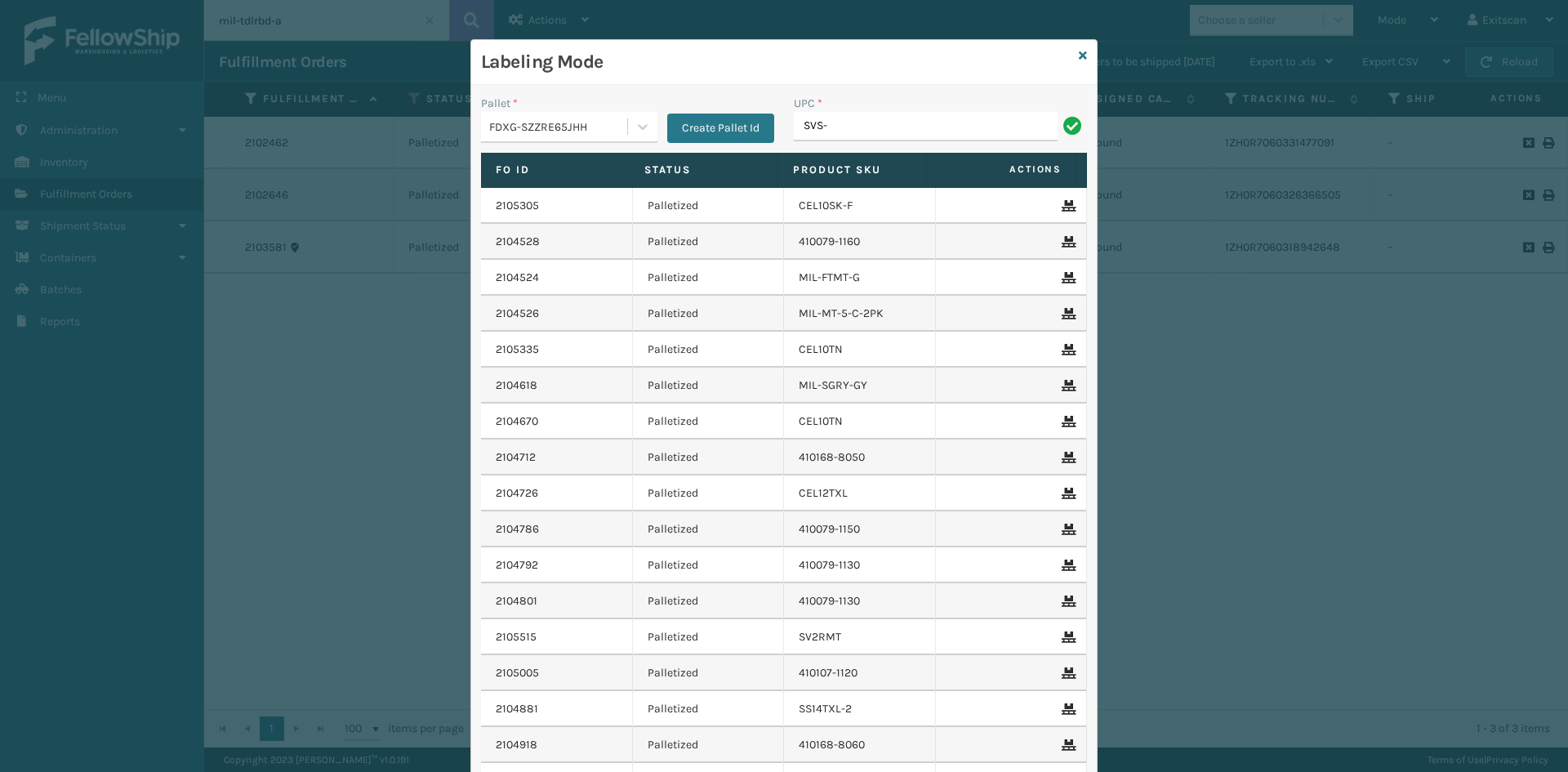
type input "SVS-REM-SLV-002"
type input "GEN-PW-VEN-S"
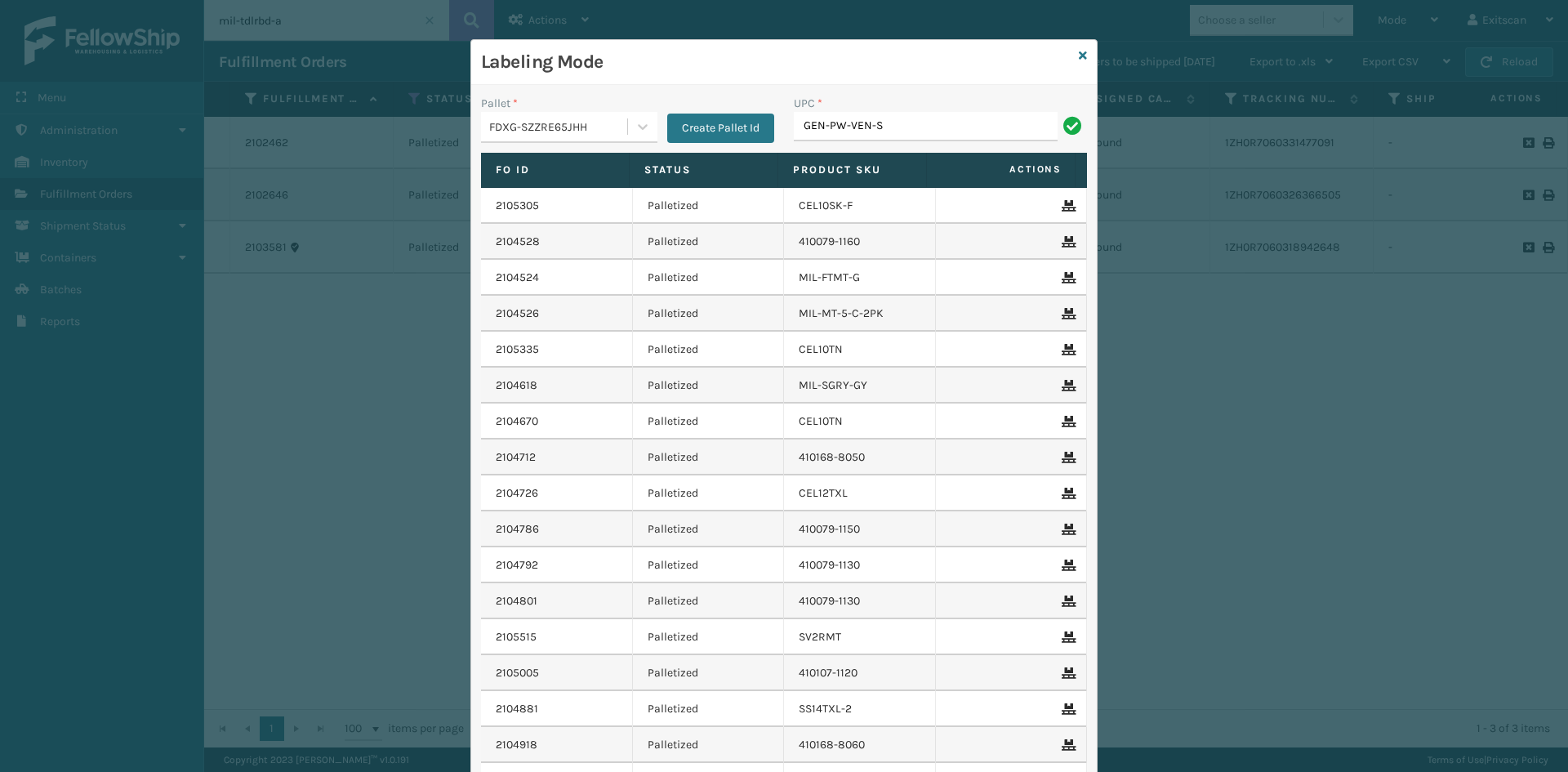
type input "GEN-PW-VEN-S"
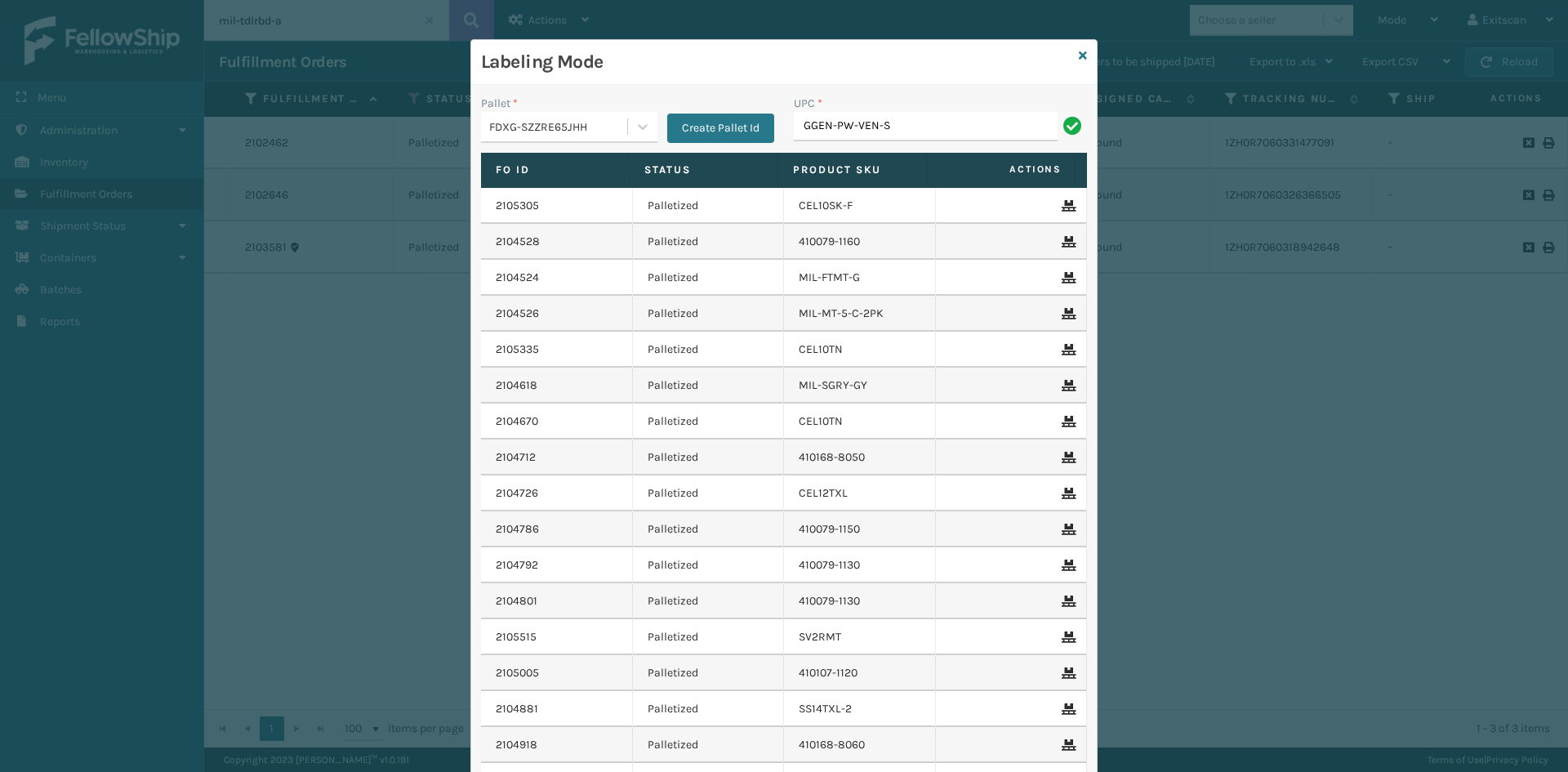
type input "GGEN-PW-VEN-S"
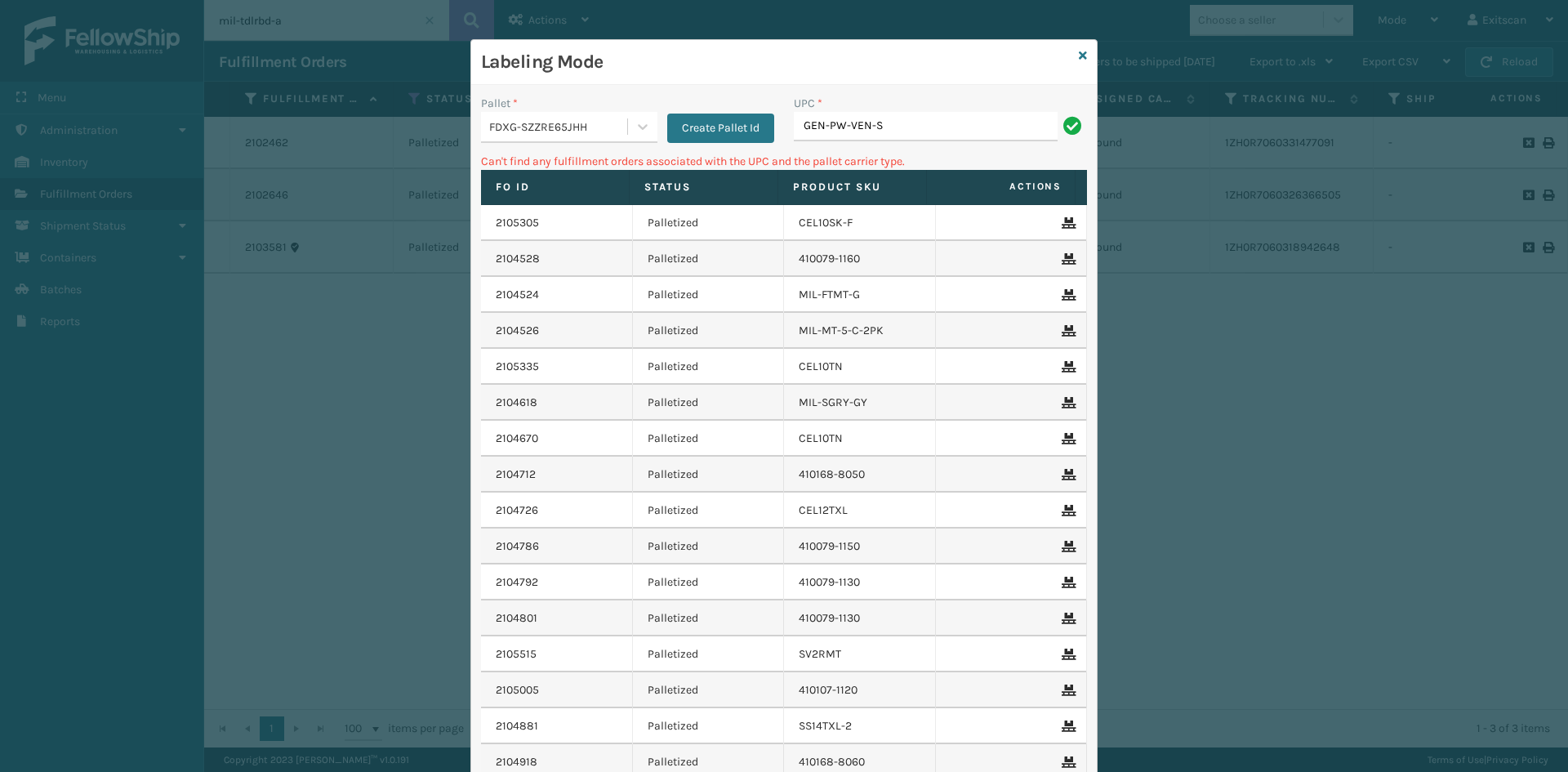
type input "GEN-PW-VEN-S"
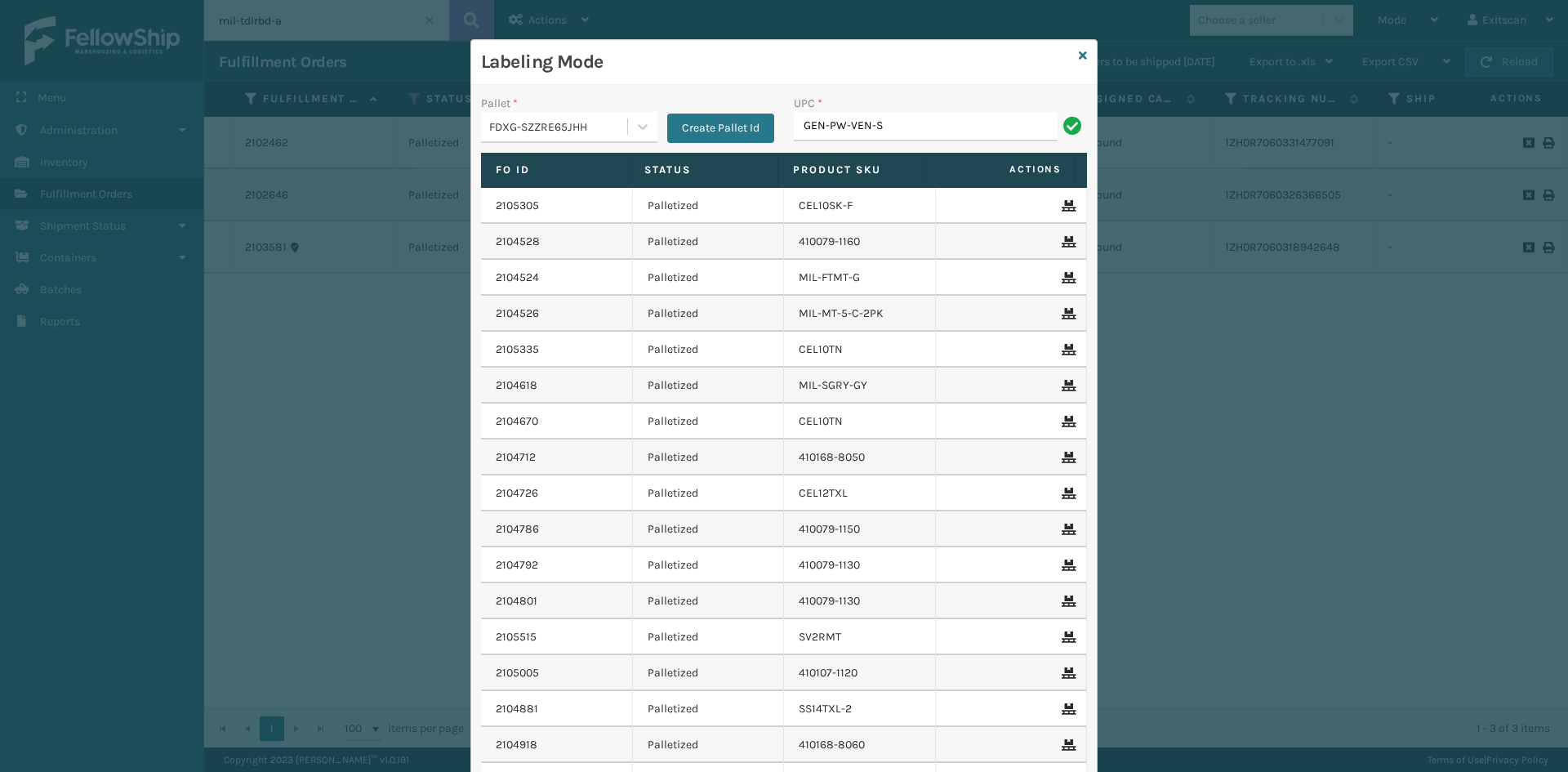
type input "GEN-PW-VEN-S"
type input "ITSATSNDK"
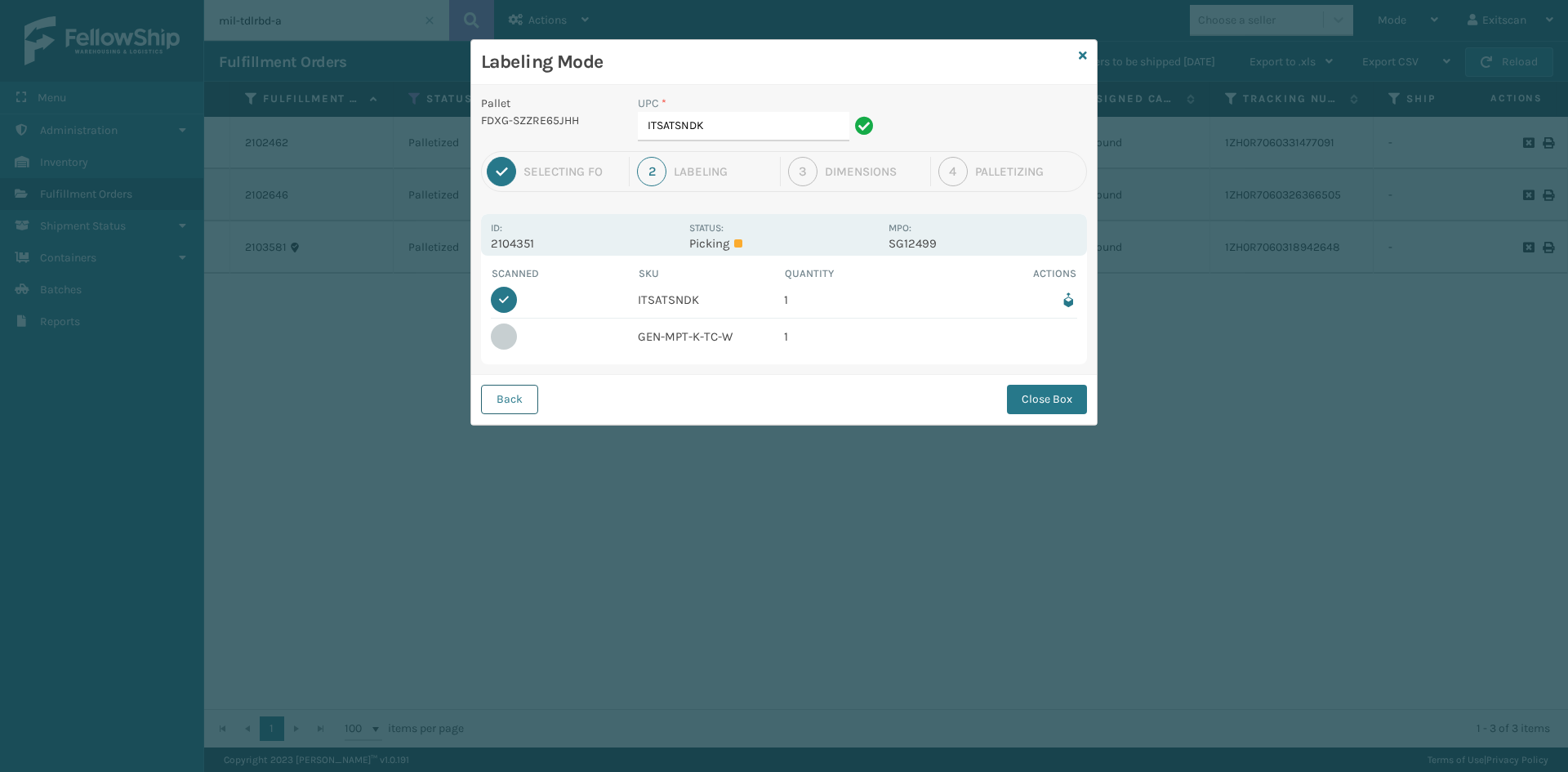
click at [512, 395] on button "Back" at bounding box center [510, 400] width 57 height 29
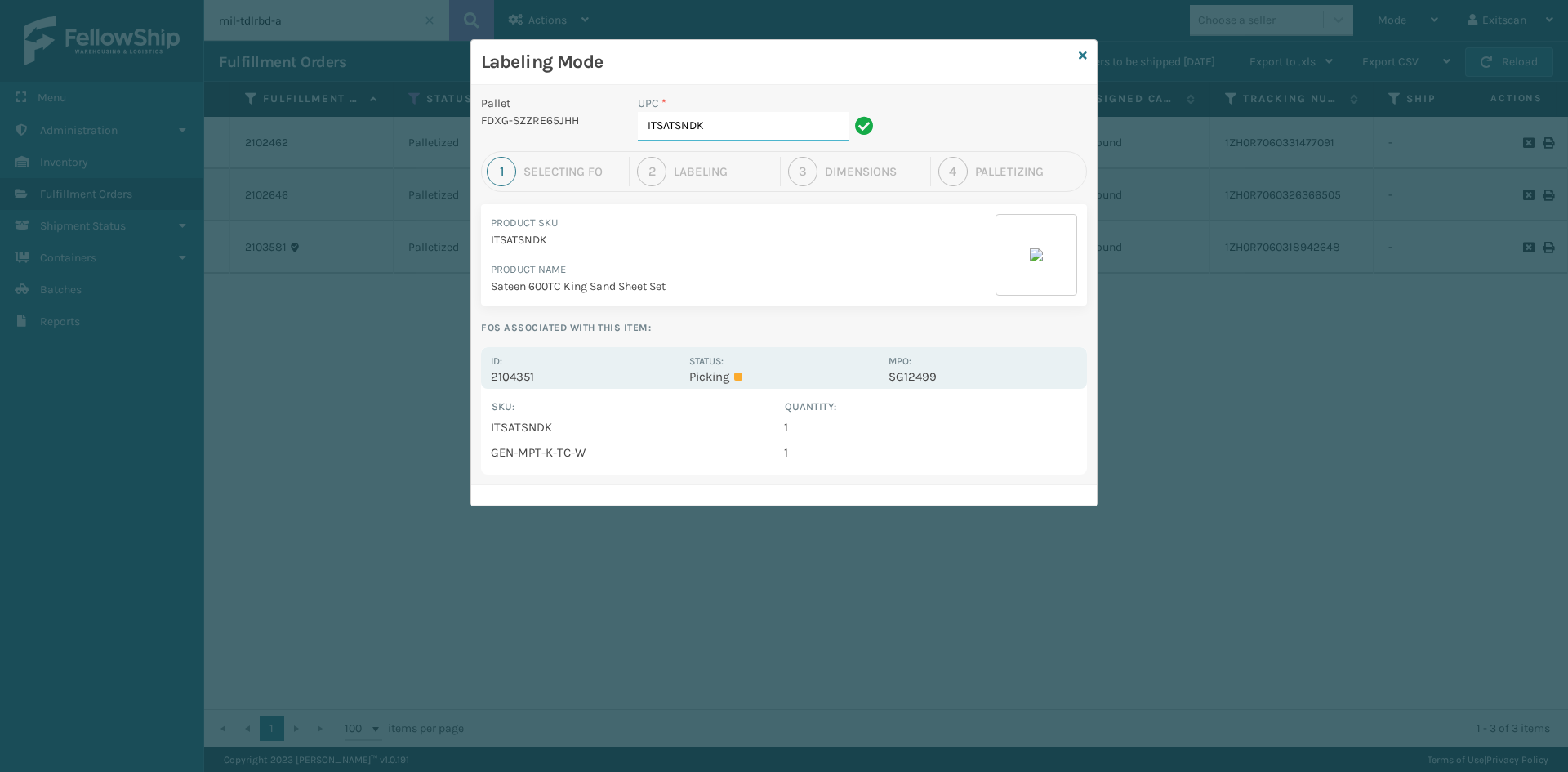
drag, startPoint x: 725, startPoint y: 133, endPoint x: 608, endPoint y: 123, distance: 117.4
click at [608, 123] on div "Pallet FDXG-SZZRE65JHH UPC * ITSATSNDK" at bounding box center [784, 123] width 626 height 56
type input "GEN-MPT-T-TC-W"
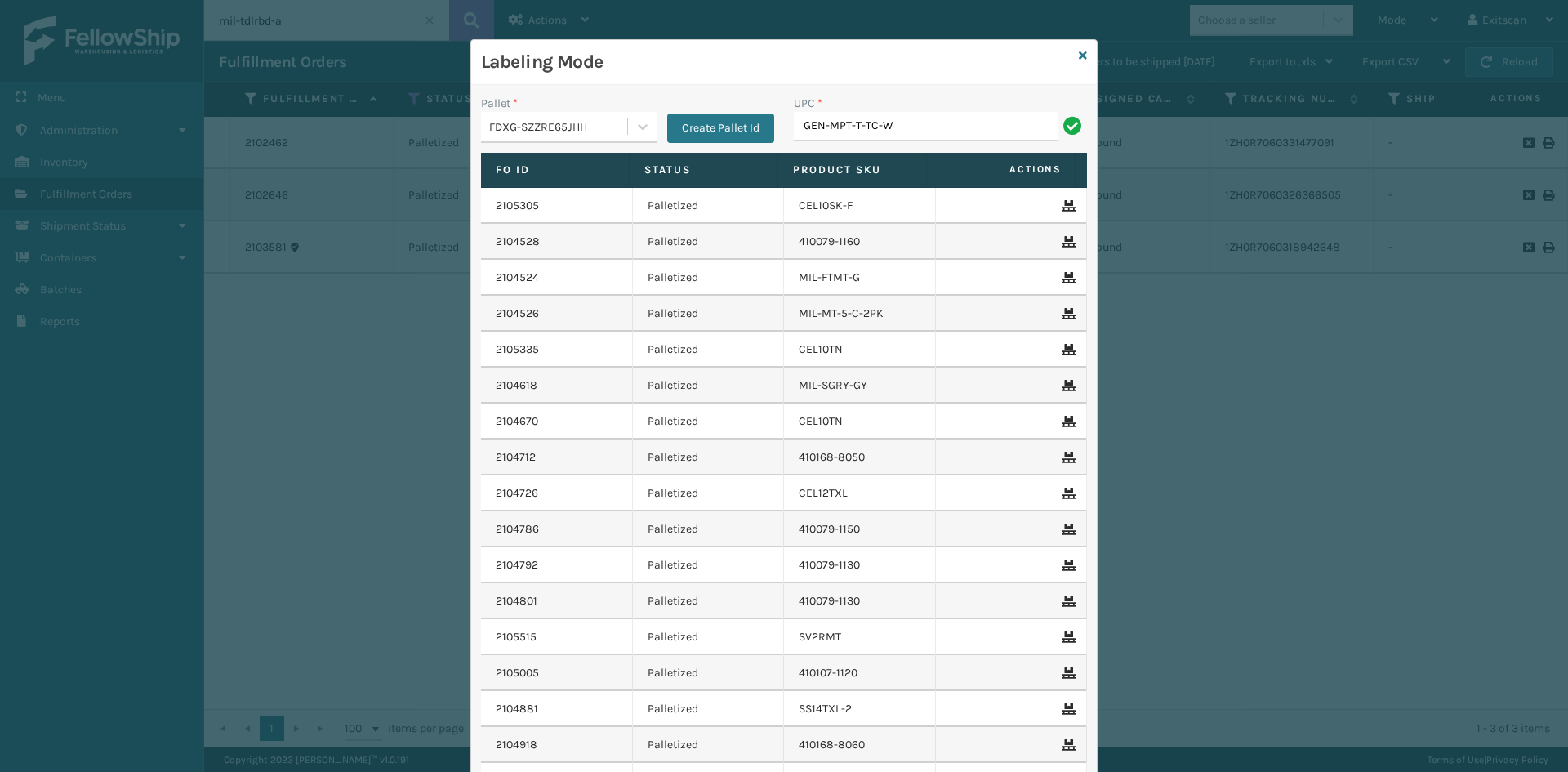
type input "GEN-MPT-T-TC-W"
type input "SV1RMT"
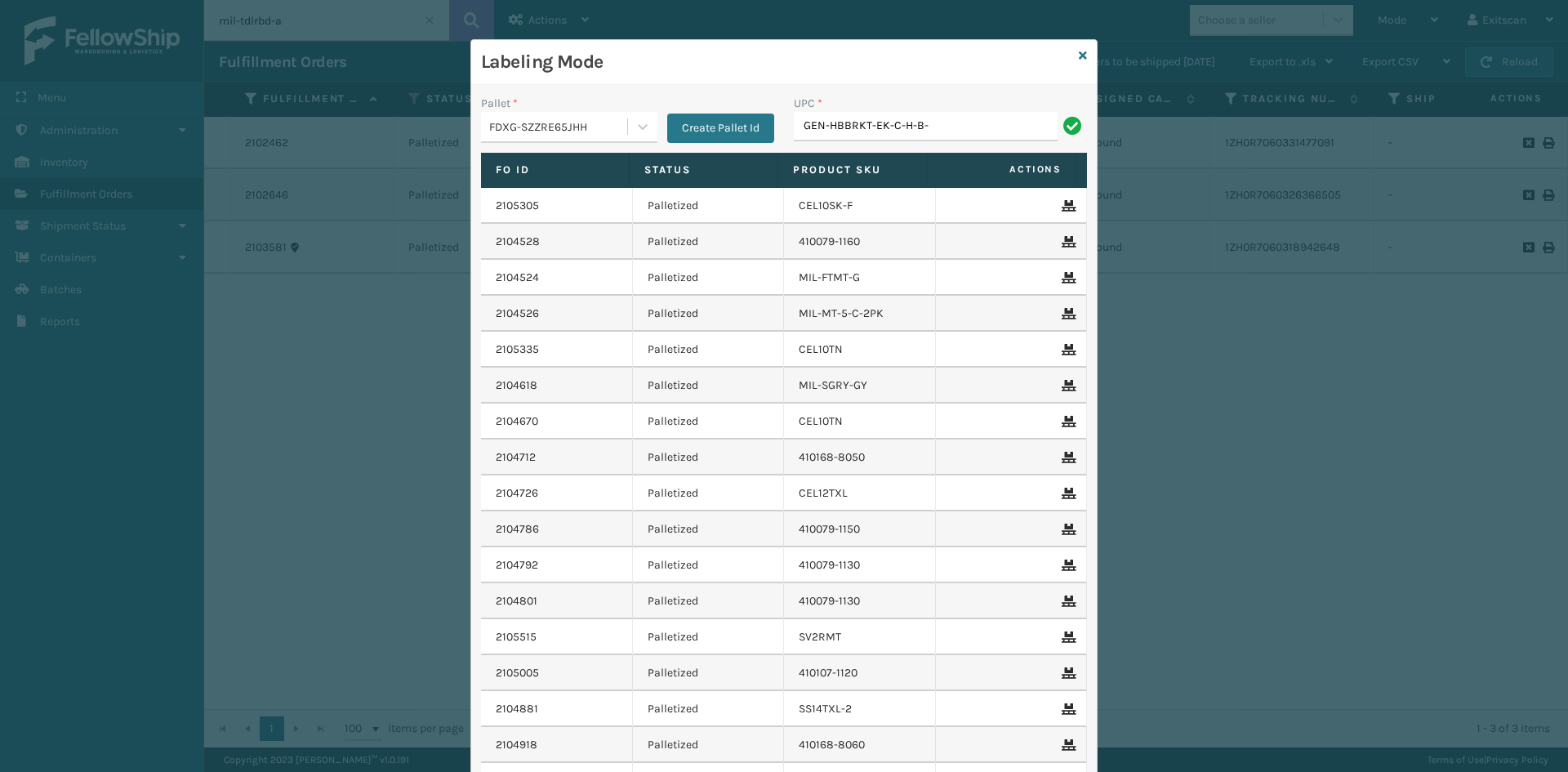
type input "GEN-HBBRKT-EK-C-H-B-"
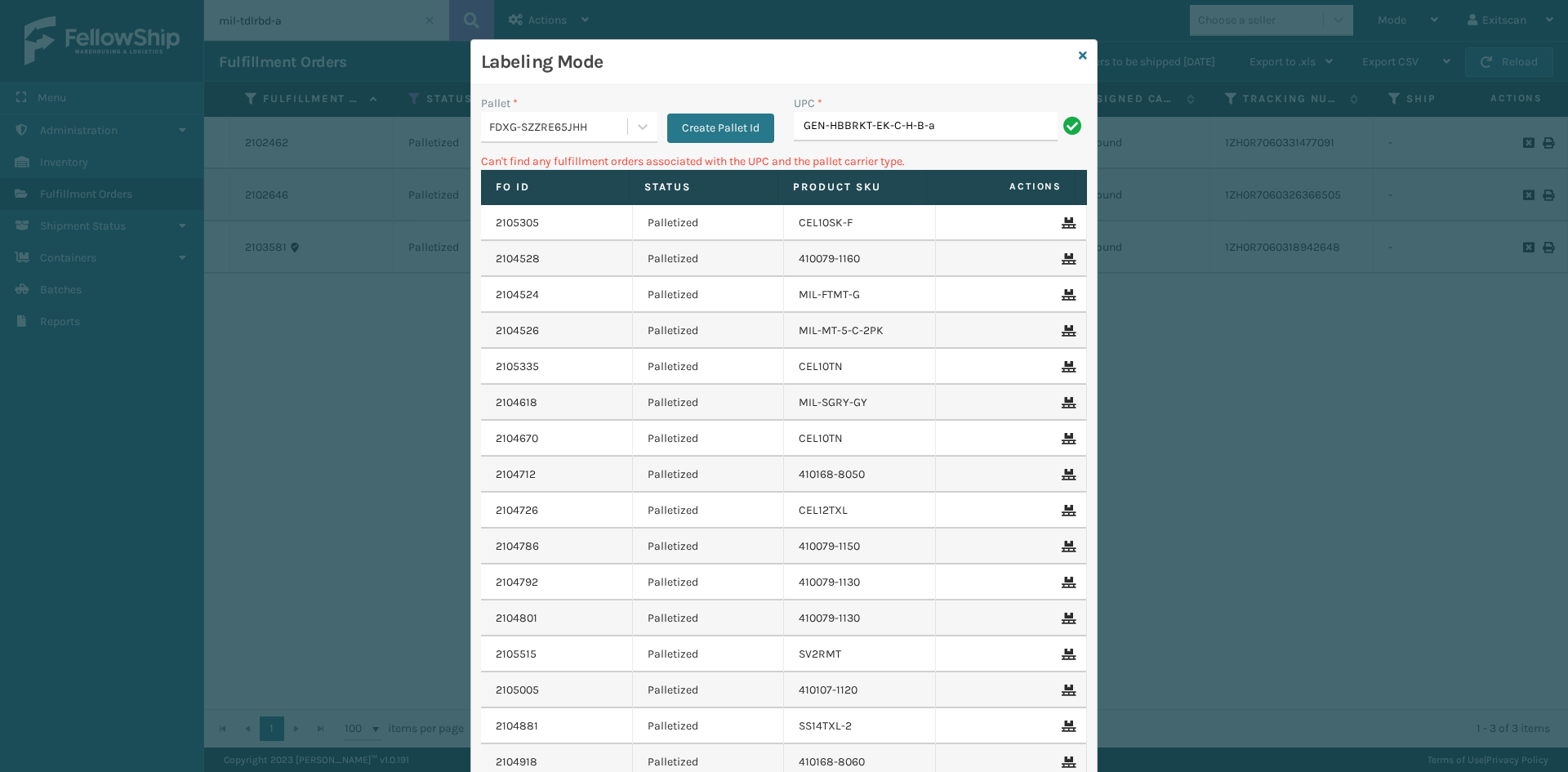
type input "GEN-HBBRKT-EK-C-H-B-a"
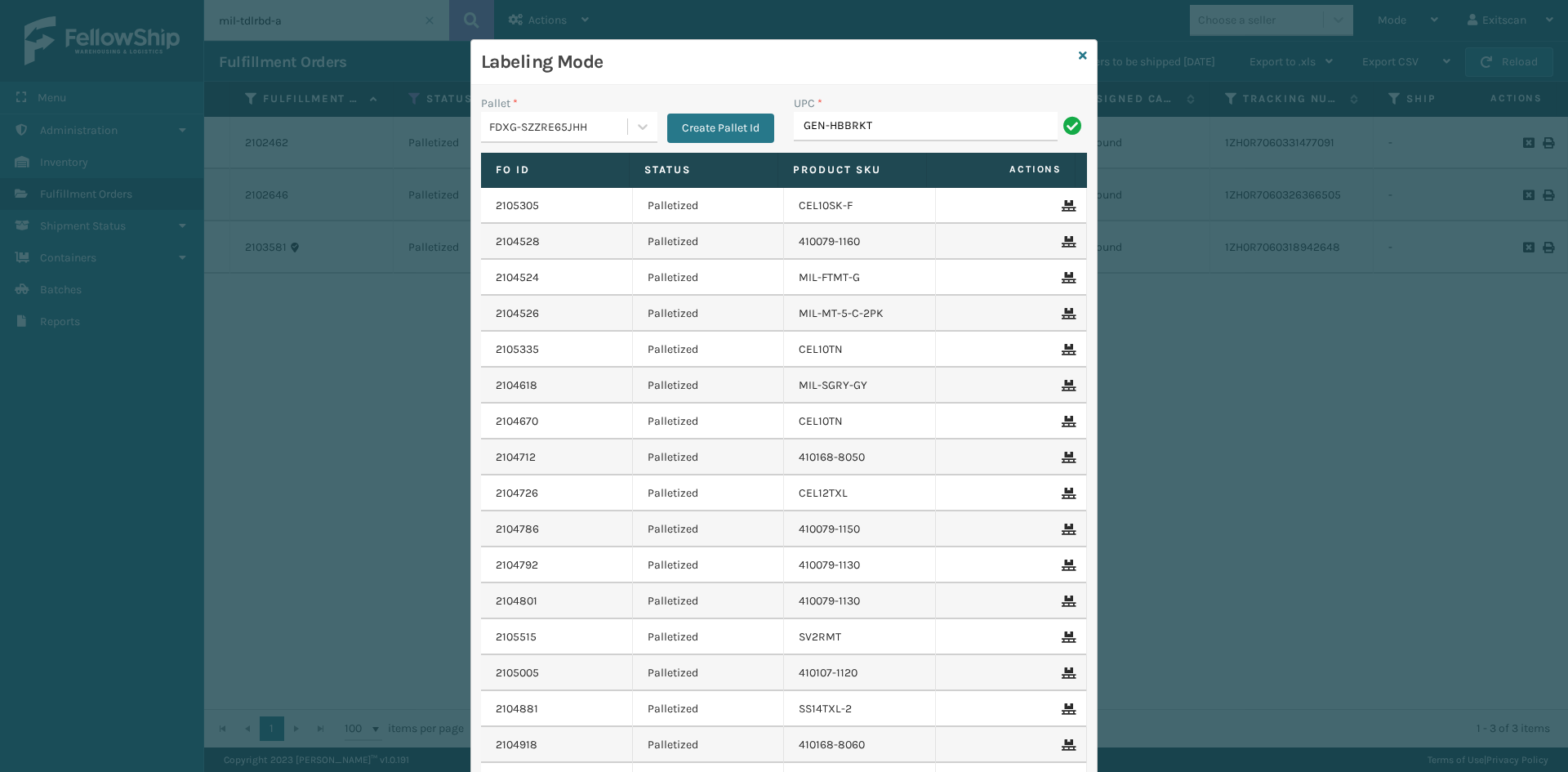
type input "GEN-HBBRKT-EK-C-H-B-A"
